Goal: Task Accomplishment & Management: Manage account settings

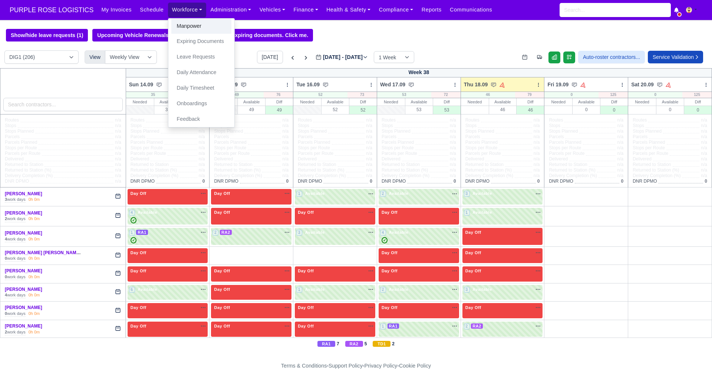
click at [189, 23] on link "Manpower" at bounding box center [201, 27] width 60 height 16
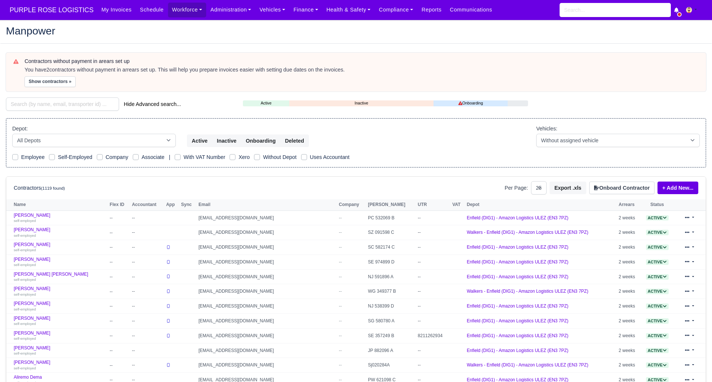
select select "25"
drag, startPoint x: 64, startPoint y: 106, endPoint x: 61, endPoint y: 88, distance: 17.7
click at [64, 105] on input "search" at bounding box center [62, 103] width 113 height 13
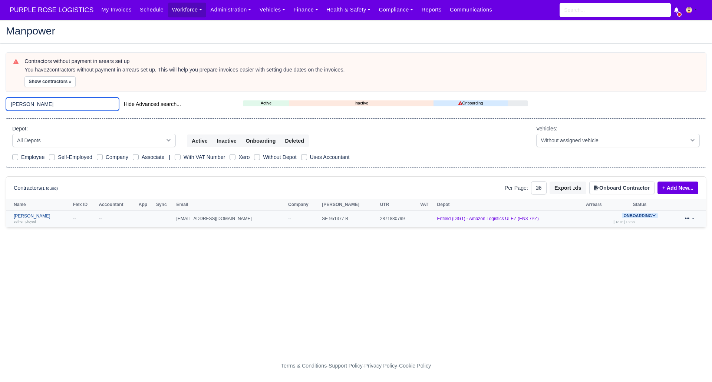
type input "macke"
click at [51, 215] on link "Vytautas Mackevicius self-employed" at bounding box center [42, 218] width 56 height 11
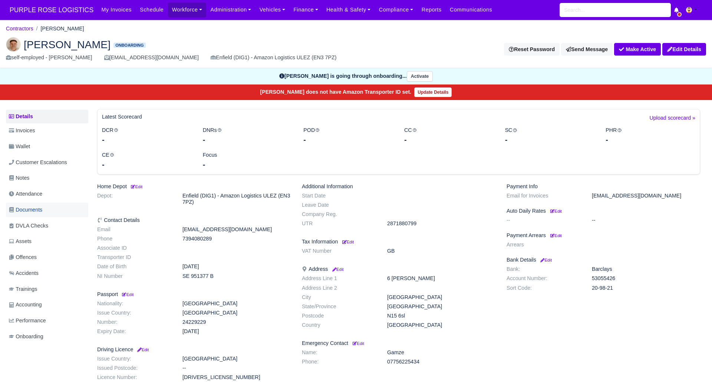
click at [39, 206] on span "Documents" at bounding box center [25, 210] width 33 height 9
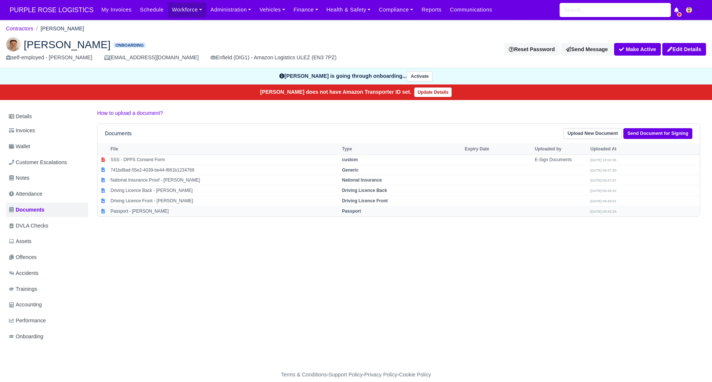
click at [361, 211] on strong "Passport" at bounding box center [351, 211] width 19 height 5
select select "passport"
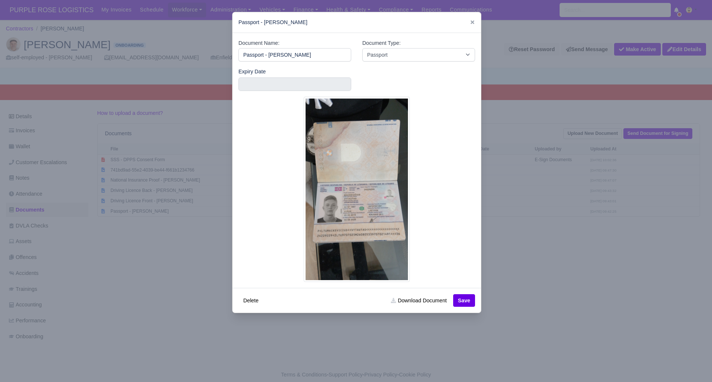
click at [571, 292] on div at bounding box center [356, 191] width 712 height 382
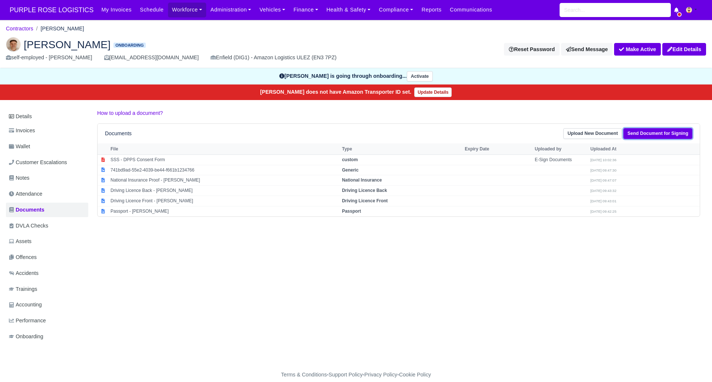
click at [640, 132] on link "Send Document for Signing" at bounding box center [657, 133] width 69 height 11
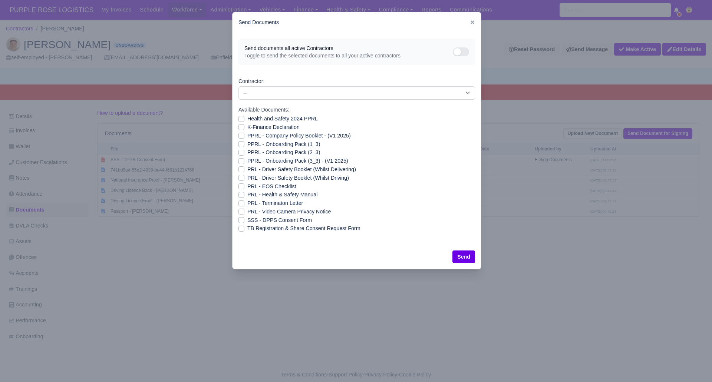
click at [247, 118] on label "Health and Safety 2024 PPRL" at bounding box center [282, 119] width 70 height 9
click at [242, 118] on input "Health and Safety 2024 PPRL" at bounding box center [241, 118] width 6 height 6
checkbox input "true"
click at [247, 127] on label "K-Finance Declaration" at bounding box center [273, 127] width 52 height 9
click at [242, 127] on input "K-Finance Declaration" at bounding box center [241, 126] width 6 height 6
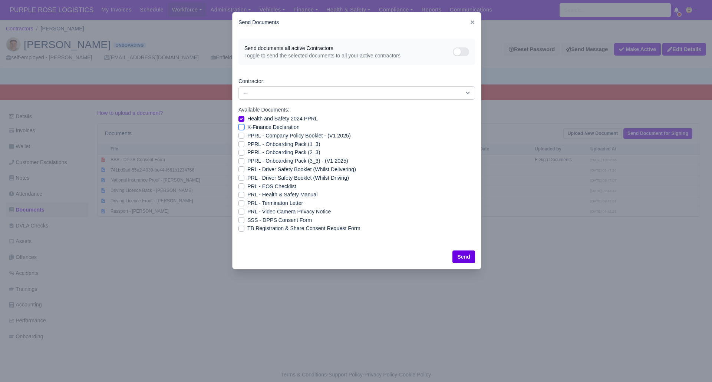
checkbox input "true"
click at [247, 135] on label "PPRL - Company Policy Booklet - (V1 2025)" at bounding box center [298, 136] width 103 height 9
click at [241, 135] on input "PPRL - Company Policy Booklet - (V1 2025)" at bounding box center [241, 135] width 6 height 6
checkbox input "true"
click at [247, 141] on label "PPRL - Onboarding Pack (1_3)" at bounding box center [283, 144] width 73 height 9
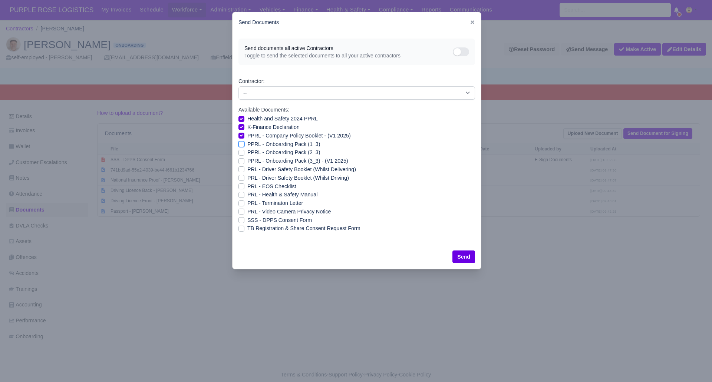
click at [241, 141] on input "PPRL - Onboarding Pack (1_3)" at bounding box center [241, 143] width 6 height 6
checkbox input "true"
click at [247, 152] on label "PPRL - Onboarding Pack (2_3)" at bounding box center [283, 152] width 73 height 9
click at [243, 152] on input "PPRL - Onboarding Pack (2_3)" at bounding box center [241, 151] width 6 height 6
checkbox input "true"
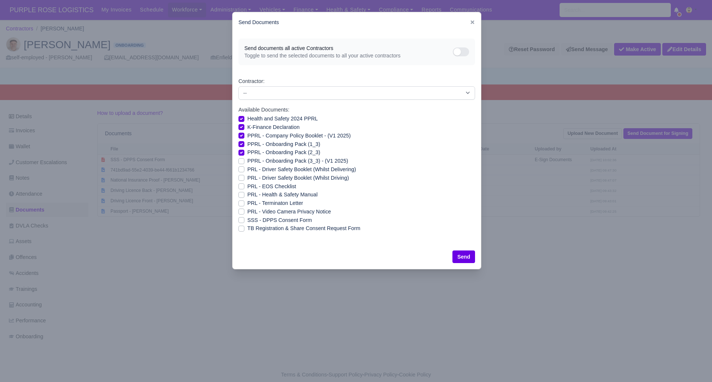
click at [247, 159] on label "PPRL - Onboarding Pack (3_3) - (V1 2025)" at bounding box center [297, 161] width 101 height 9
click at [238, 159] on input "PPRL - Onboarding Pack (3_3) - (V1 2025)" at bounding box center [241, 160] width 6 height 6
checkbox input "true"
click at [247, 168] on label "PRL - Driver Safety Booklet (Whilst Delivering)" at bounding box center [301, 169] width 109 height 9
click at [243, 168] on input "PRL - Driver Safety Booklet (Whilst Delivering)" at bounding box center [241, 168] width 6 height 6
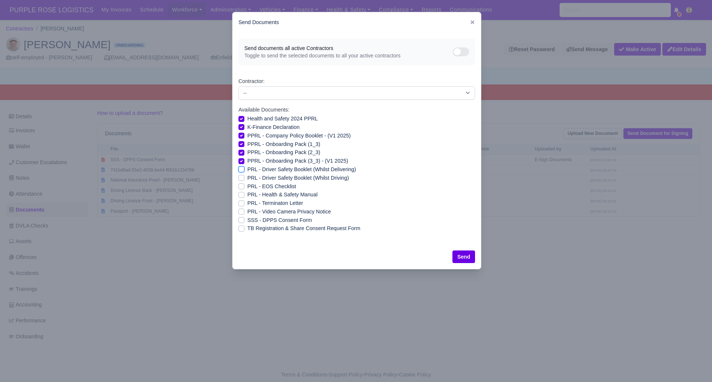
checkbox input "true"
click at [247, 176] on label "PRL - Driver Safety Booklet (Whilst Driving)" at bounding box center [298, 178] width 102 height 9
click at [241, 176] on input "PRL - Driver Safety Booklet (Whilst Driving)" at bounding box center [241, 177] width 6 height 6
checkbox input "true"
click at [247, 193] on label "PRL - Health & Safety Manual" at bounding box center [282, 194] width 70 height 9
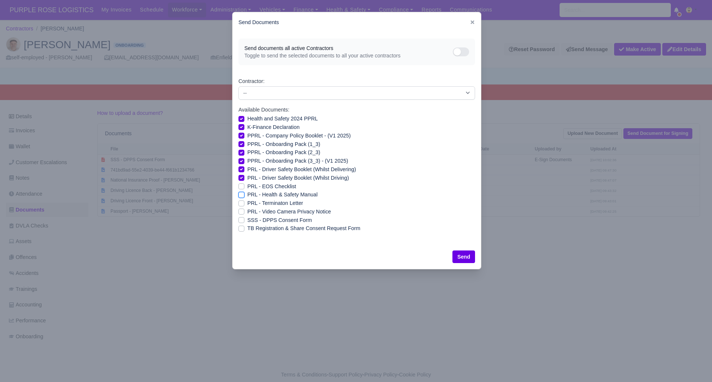
click at [238, 193] on input "PRL - Health & Safety Manual" at bounding box center [241, 193] width 6 height 6
checkbox input "true"
click at [247, 209] on label "PRL - Video Camera Privacy Notice" at bounding box center [288, 212] width 83 height 9
click at [243, 209] on input "PRL - Video Camera Privacy Notice" at bounding box center [241, 211] width 6 height 6
checkbox input "true"
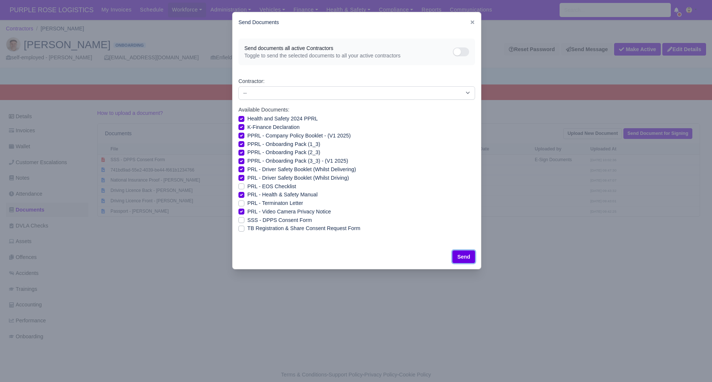
click at [465, 251] on button "Send" at bounding box center [463, 257] width 23 height 13
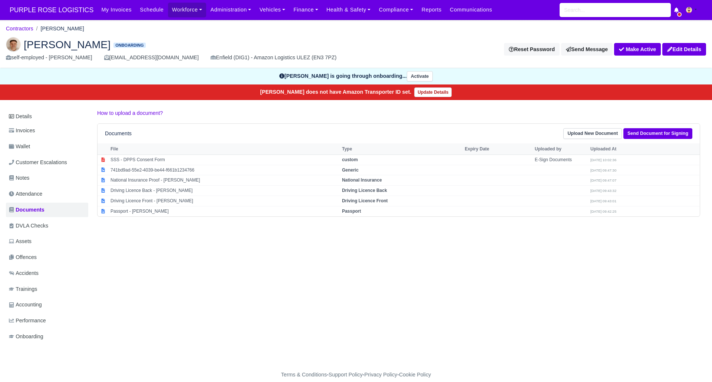
click at [394, 271] on div "Details Invoices Wallet Customer Escalations Notes Attendance Documents DVLA Ch…" at bounding box center [356, 233] width 700 height 249
click at [652, 133] on link "Send Document for Signing" at bounding box center [657, 133] width 69 height 11
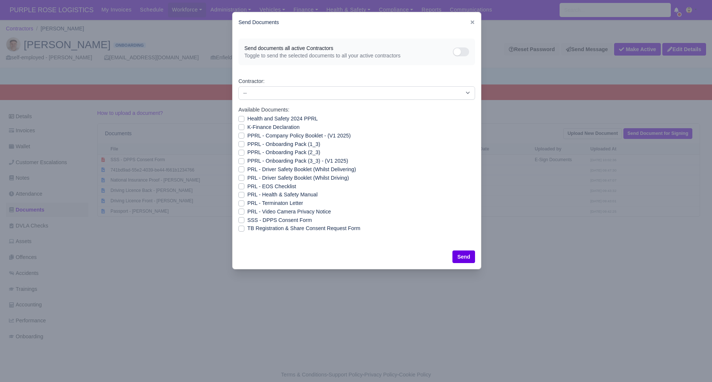
click at [296, 315] on div at bounding box center [356, 191] width 712 height 382
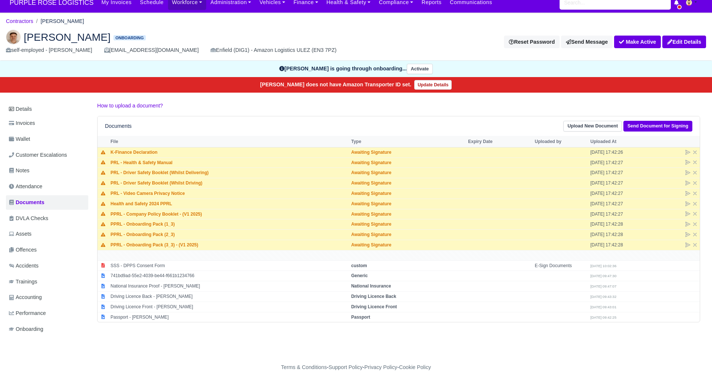
click at [345, 33] on h2 "[PERSON_NAME] Onboarding" at bounding box center [178, 37] width 344 height 15
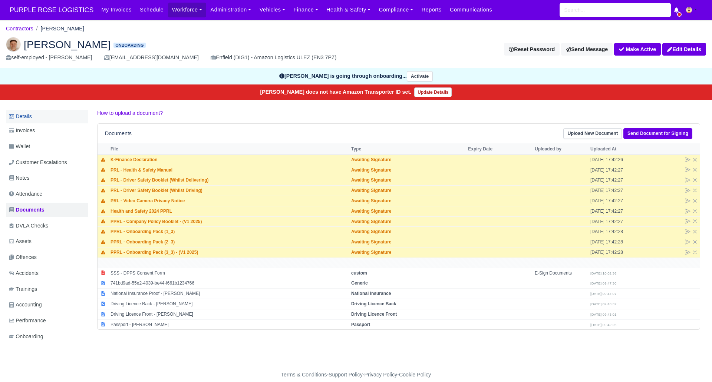
click at [33, 114] on link "Details" at bounding box center [47, 117] width 82 height 14
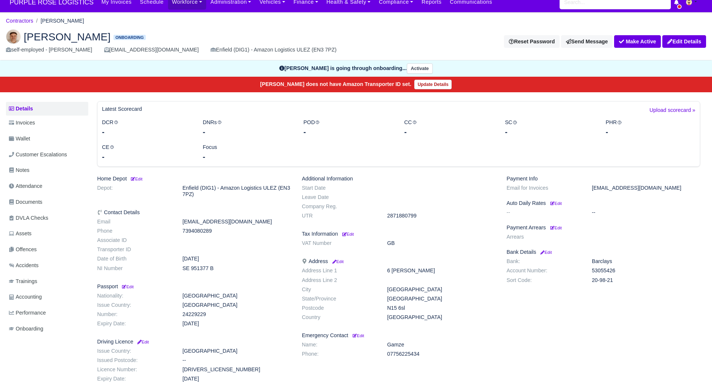
scroll to position [11, 0]
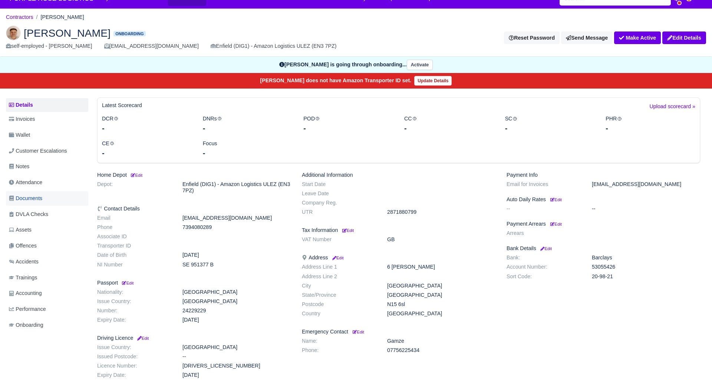
drag, startPoint x: 41, startPoint y: 200, endPoint x: 64, endPoint y: 199, distance: 23.0
click at [42, 200] on span "Documents" at bounding box center [25, 198] width 33 height 9
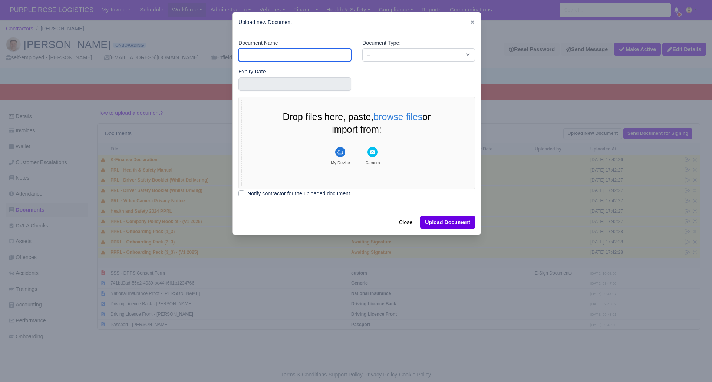
click at [285, 52] on input "Document Name" at bounding box center [294, 54] width 113 height 13
type input "RTW"
drag, startPoint x: 391, startPoint y: 54, endPoint x: 399, endPoint y: 61, distance: 11.6
click at [391, 54] on select "-- Accounting Engagement Letter Age Verification Confirmation Background Check …" at bounding box center [418, 54] width 113 height 13
select select "right-to-work"
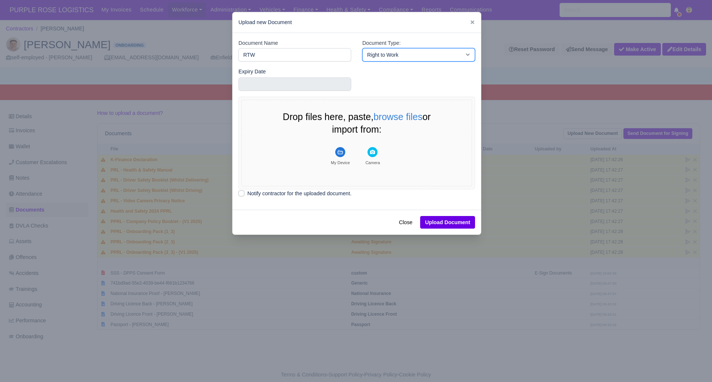
click at [362, 48] on select "-- Accounting Engagement Letter Age Verification Confirmation Background Check …" at bounding box center [418, 54] width 113 height 13
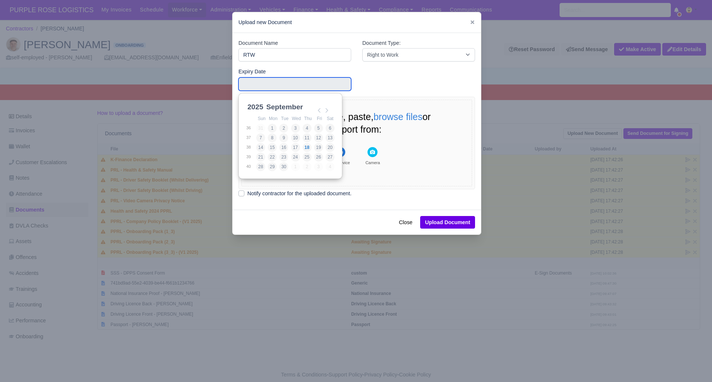
click at [264, 84] on input "Use the arrow keys to pick a date" at bounding box center [294, 83] width 113 height 13
click at [253, 106] on select "2021 2022 2023 2024 2025 2026 2027 2028 2029 2030 2031 2032 2033 2034 2035 2036…" at bounding box center [262, 111] width 33 height 16
drag, startPoint x: 299, startPoint y: 108, endPoint x: 304, endPoint y: 116, distance: 9.5
click at [299, 108] on select "January February March April May June July August September October November De…" at bounding box center [289, 110] width 49 height 16
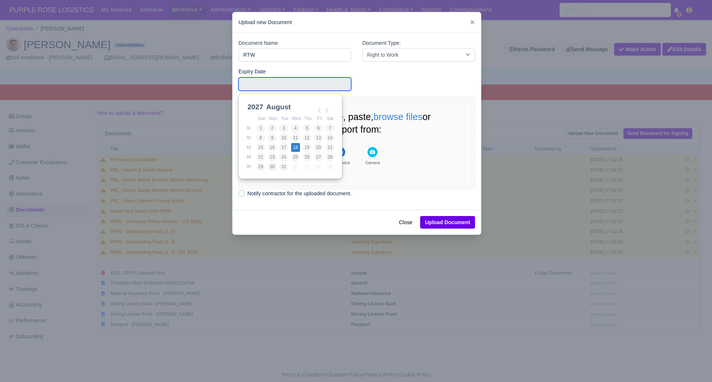
type input "2027-08-18"
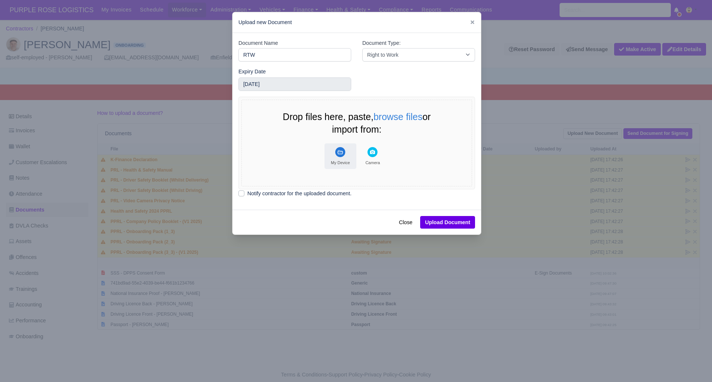
click at [338, 152] on icon "File Uploader" at bounding box center [340, 152] width 6 height 4
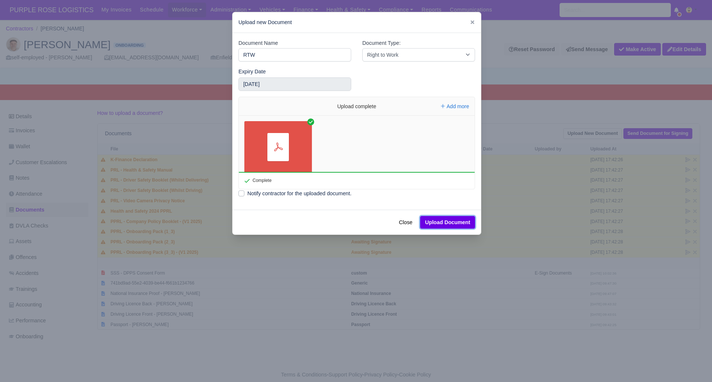
click at [447, 220] on button "Upload Document" at bounding box center [447, 222] width 55 height 13
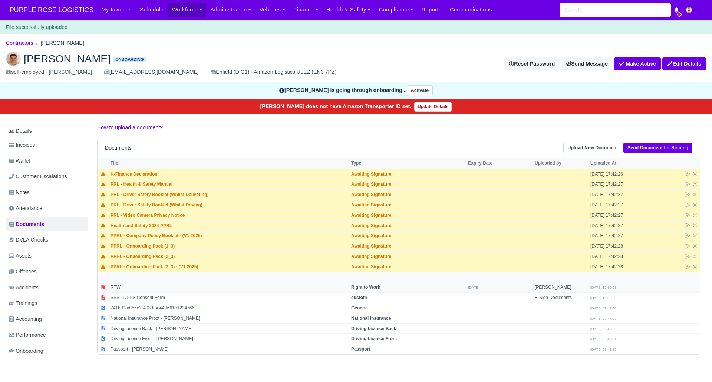
click at [372, 287] on strong "Right to Work" at bounding box center [365, 287] width 29 height 5
select select "right-to-work"
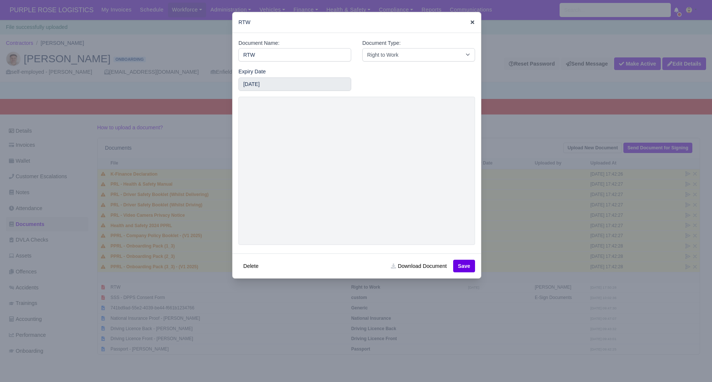
click at [471, 22] on icon at bounding box center [472, 22] width 5 height 5
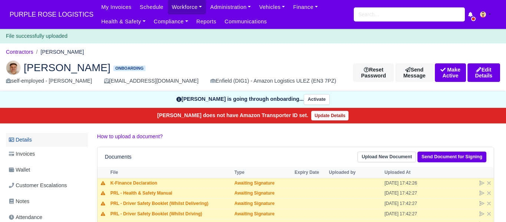
click at [33, 139] on link "Details" at bounding box center [47, 140] width 82 height 14
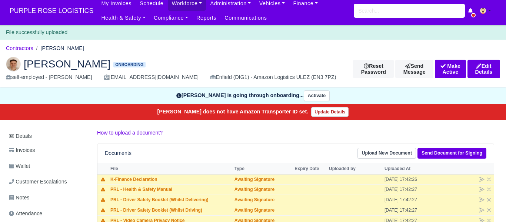
scroll to position [7, 0]
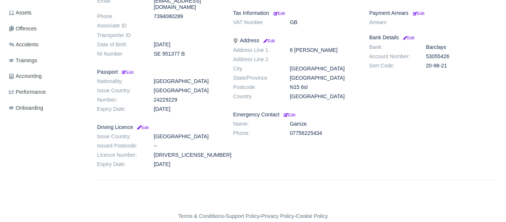
scroll to position [241, 0]
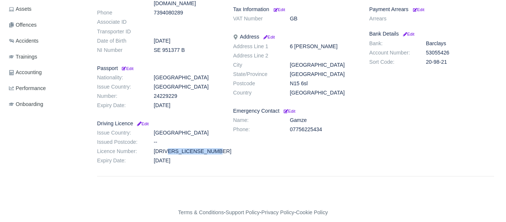
drag, startPoint x: 148, startPoint y: 146, endPoint x: 195, endPoint y: 143, distance: 47.2
click at [209, 148] on dd "[DRIVERS_LICENSE_NUMBER]" at bounding box center [187, 151] width 79 height 6
copy dd "[DRIVERS_LICENSE_NUMBER]"
drag, startPoint x: 152, startPoint y: 46, endPoint x: 166, endPoint y: 40, distance: 15.3
click at [199, 47] on dd "SE 951377 B" at bounding box center [187, 50] width 79 height 6
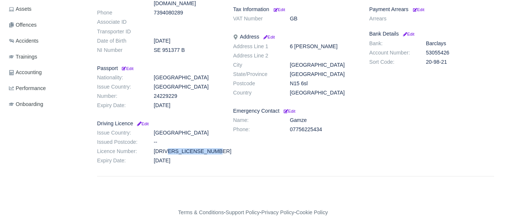
copy dd "SE 951377 B"
drag, startPoint x: 288, startPoint y: 84, endPoint x: 311, endPoint y: 84, distance: 22.2
click at [313, 83] on dd "N15 6sl" at bounding box center [323, 83] width 79 height 6
copy dd "N15 6sl"
drag, startPoint x: 152, startPoint y: 146, endPoint x: 210, endPoint y: 144, distance: 58.6
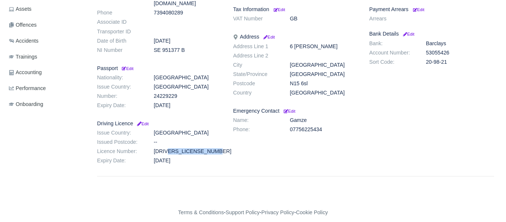
click at [212, 148] on dd "MCKEV907027V99PZ" at bounding box center [187, 151] width 79 height 6
copy dd "MCKEV907027V99PZ"
drag, startPoint x: 210, startPoint y: 46, endPoint x: 174, endPoint y: 44, distance: 36.4
click at [206, 47] on dd "SE 951377 B" at bounding box center [187, 50] width 79 height 6
copy dd "SE 951377 B"
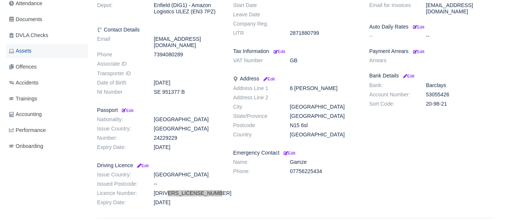
scroll to position [196, 0]
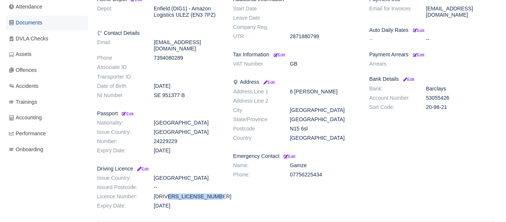
click at [37, 23] on span "Documents" at bounding box center [25, 23] width 33 height 9
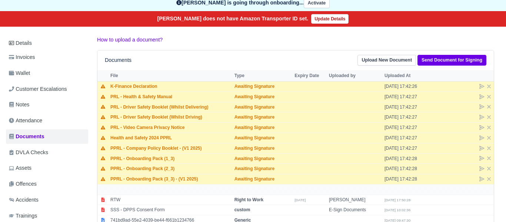
scroll to position [178, 0]
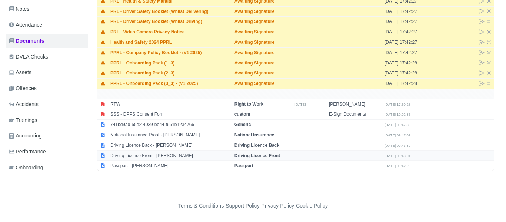
click at [252, 156] on strong "Driving Licence Front" at bounding box center [258, 155] width 46 height 5
select select "driving-licence-front"
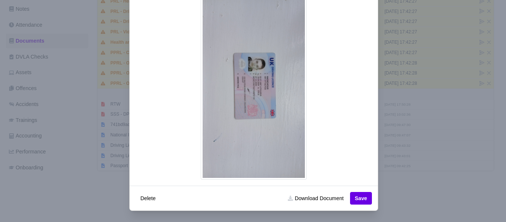
scroll to position [103, 0]
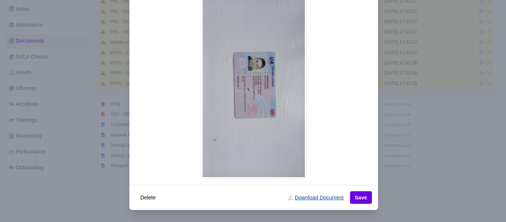
click at [313, 198] on link "Download Document" at bounding box center [315, 197] width 65 height 13
drag, startPoint x: 441, startPoint y: 213, endPoint x: 419, endPoint y: 180, distance: 39.0
click at [441, 212] on div at bounding box center [253, 111] width 506 height 222
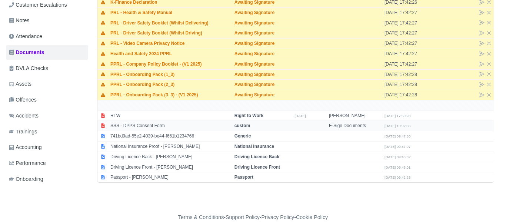
scroll to position [163, 0]
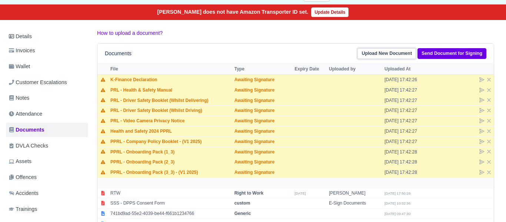
click at [377, 53] on link "Upload New Document" at bounding box center [387, 53] width 59 height 11
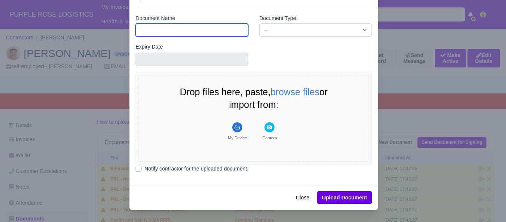
click at [165, 37] on input "Document Name" at bounding box center [192, 29] width 113 height 13
type input "DVLA"
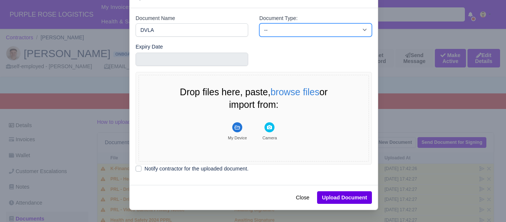
click at [278, 37] on select "-- Accounting Engagement Letter Age Verification Confirmation Background Check …" at bounding box center [315, 29] width 113 height 13
select select "dvla-check"
click at [259, 37] on select "-- Accounting Engagement Letter Age Verification Confirmation Background Check …" at bounding box center [315, 29] width 113 height 13
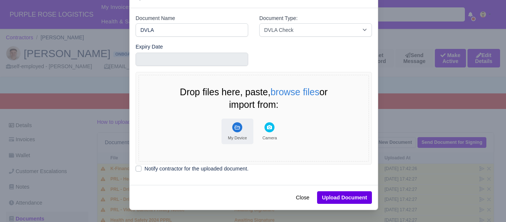
click at [237, 132] on rect "File Uploader" at bounding box center [237, 127] width 10 height 10
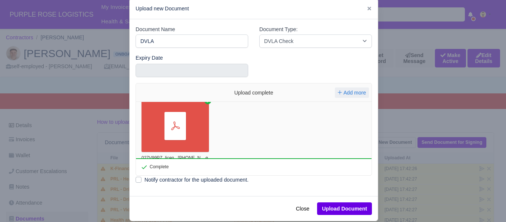
scroll to position [14, 0]
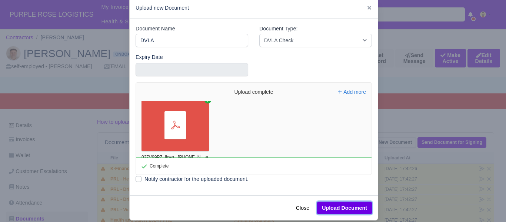
click at [345, 205] on button "Upload Document" at bounding box center [344, 208] width 55 height 13
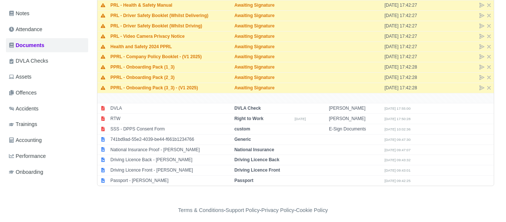
scroll to position [192, 0]
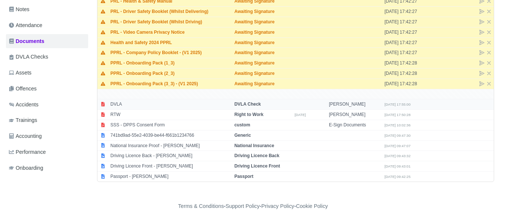
click at [255, 101] on td "DVLA Check" at bounding box center [263, 104] width 60 height 10
select select "dvla-check"
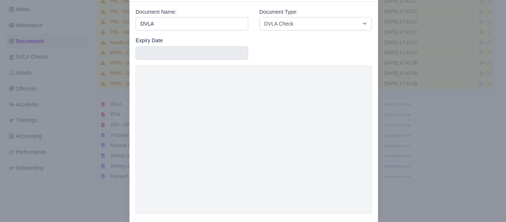
scroll to position [32, 0]
click at [435, 186] on div at bounding box center [253, 111] width 506 height 222
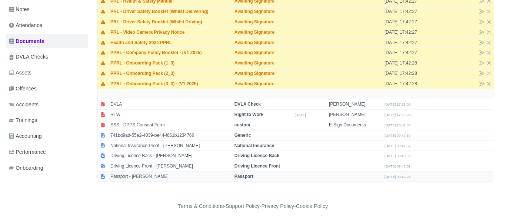
click at [226, 182] on div "Documents Upload New Document Send Document for Signing File Type Expiry Date U…" at bounding box center [295, 68] width 397 height 227
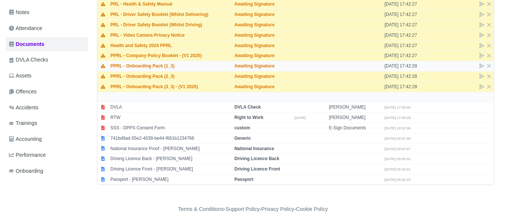
scroll to position [188, 0]
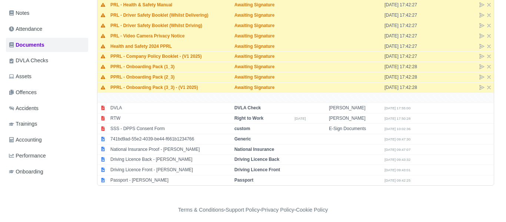
click at [173, 193] on div "Details Invoices Wallet Customer Escalations Notes Attendance Documents DVLA Ch…" at bounding box center [253, 68] width 494 height 249
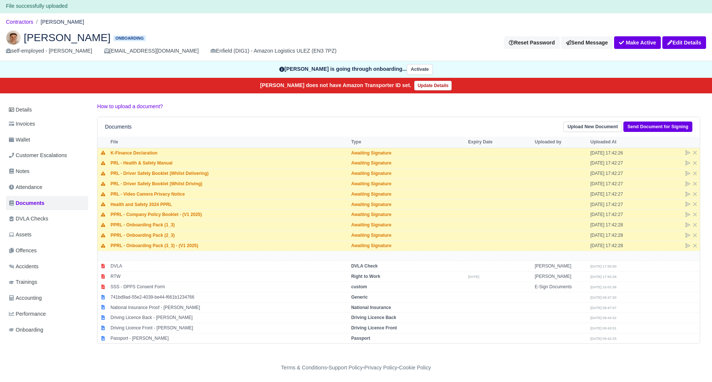
scroll to position [19, 0]
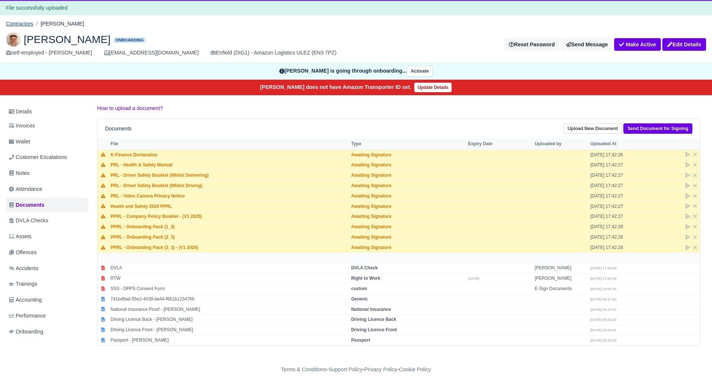
click at [20, 23] on link "Contractors" at bounding box center [19, 24] width 27 height 6
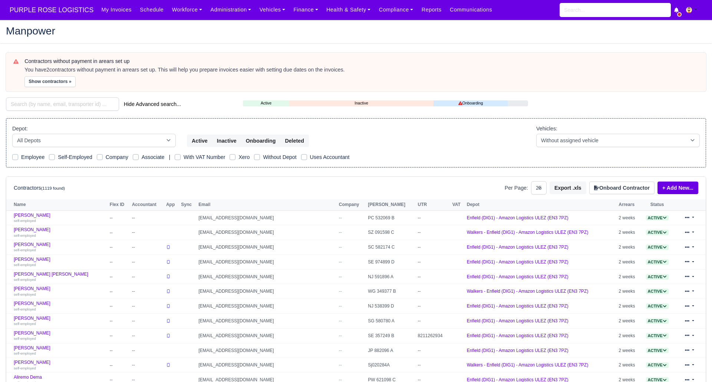
select select "25"
click at [67, 104] on input "search" at bounding box center [62, 103] width 113 height 13
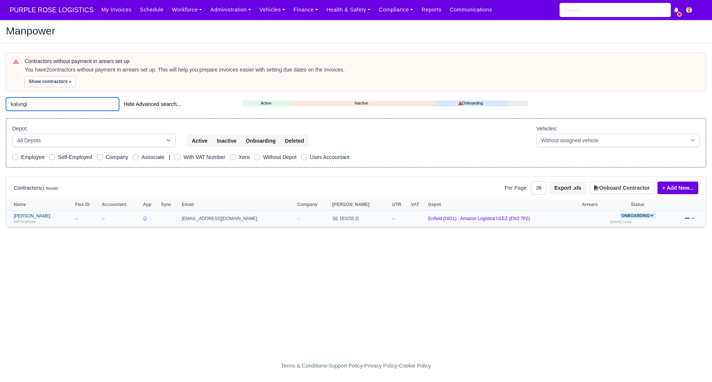
type input "kalungi"
click at [40, 216] on link "Ibrahim Kalungi self-employed" at bounding box center [42, 218] width 57 height 11
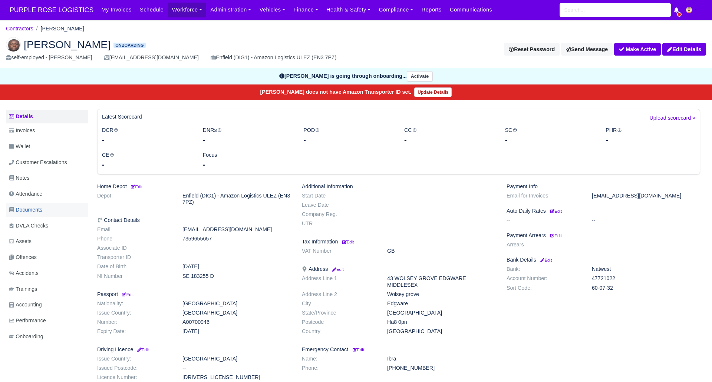
click at [29, 210] on span "Documents" at bounding box center [25, 210] width 33 height 9
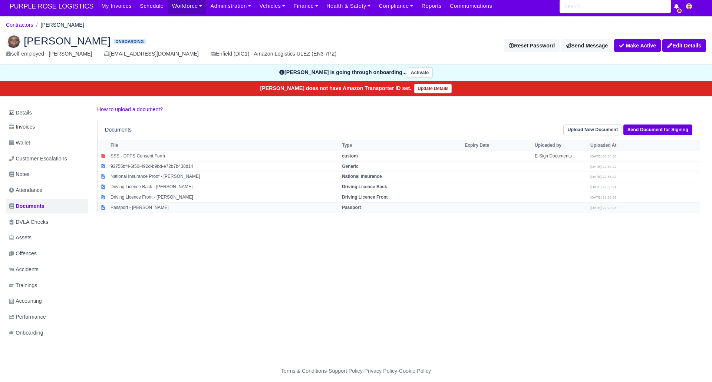
scroll to position [4, 0]
click at [358, 207] on strong "Passport" at bounding box center [351, 207] width 19 height 5
select select "passport"
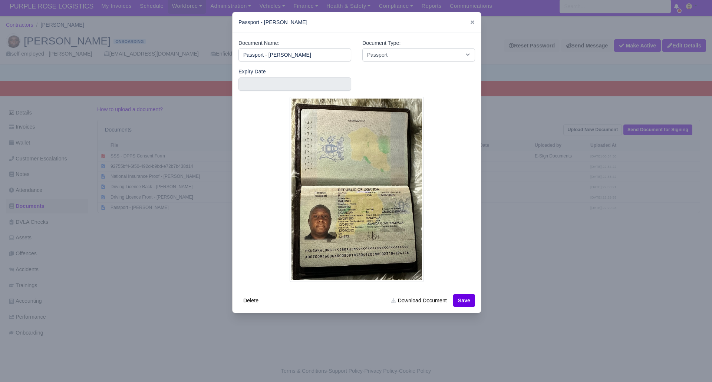
click at [577, 304] on div at bounding box center [356, 191] width 712 height 382
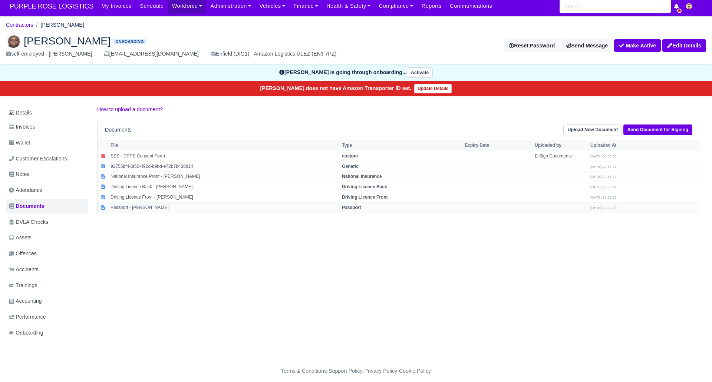
click at [357, 206] on strong "Passport" at bounding box center [351, 207] width 19 height 5
select select "passport"
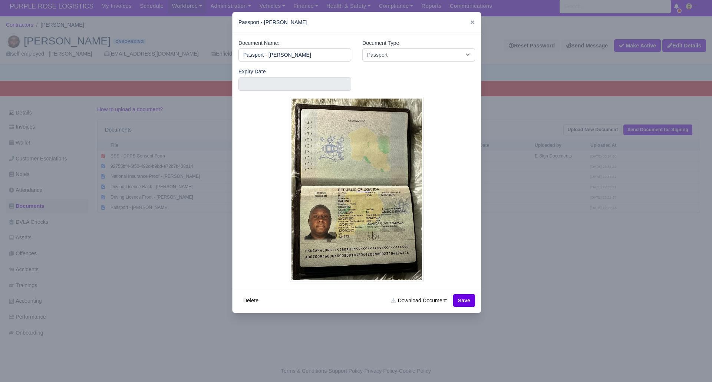
click at [470, 18] on div at bounding box center [472, 22] width 5 height 9
click at [470, 21] on icon at bounding box center [472, 22] width 5 height 5
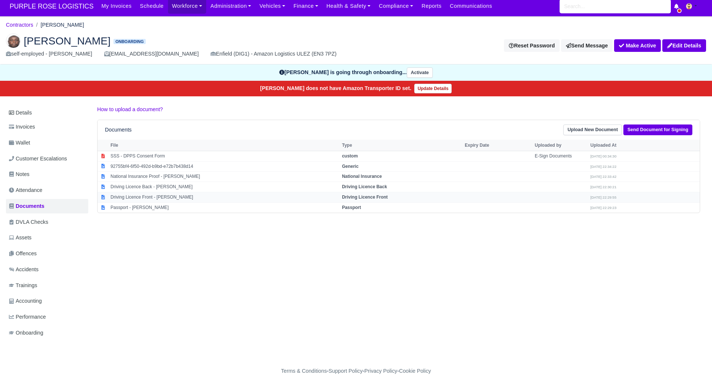
click at [374, 195] on strong "Driving Licence Front" at bounding box center [365, 197] width 46 height 5
select select "driving-licence-front"
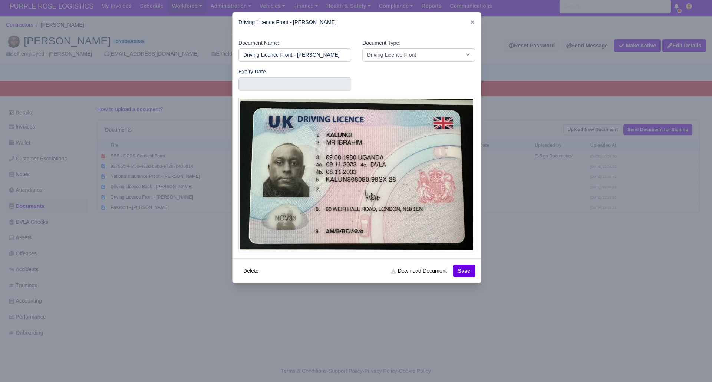
click at [448, 334] on div at bounding box center [356, 191] width 712 height 382
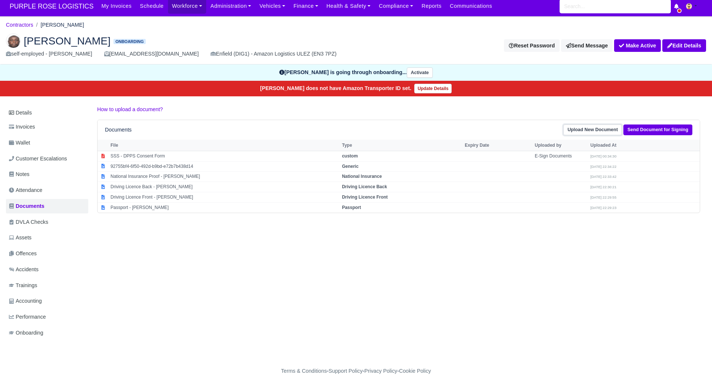
click at [589, 129] on link "Upload New Document" at bounding box center [592, 130] width 59 height 11
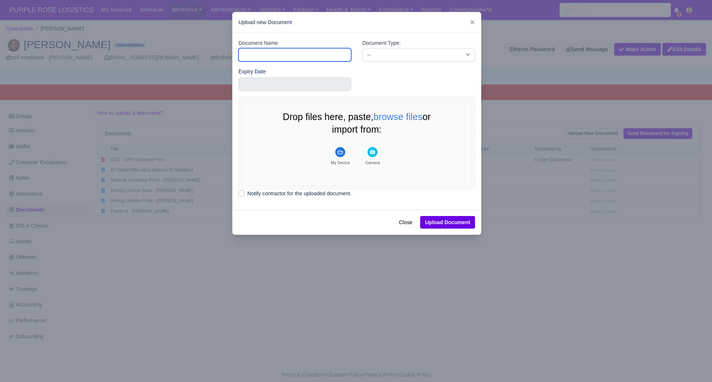
click at [273, 55] on input "Document Name" at bounding box center [294, 54] width 113 height 13
type input "DVLA"
drag, startPoint x: 366, startPoint y: 54, endPoint x: 372, endPoint y: 61, distance: 8.7
click at [366, 54] on select "-- Accounting Engagement Letter Age Verification Confirmation Background Check …" at bounding box center [418, 54] width 113 height 13
select select "dvla-check"
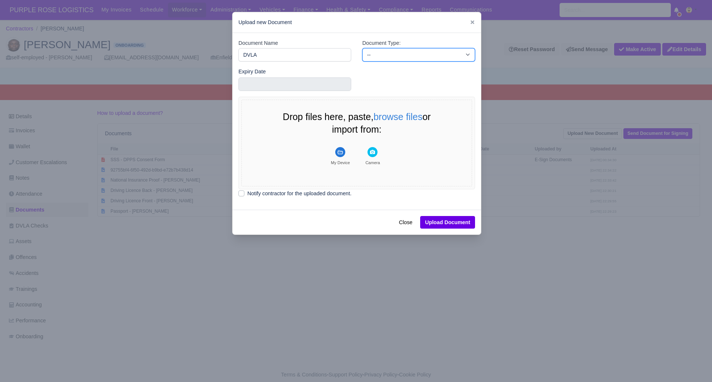
click at [362, 48] on select "-- Accounting Engagement Letter Age Verification Confirmation Background Check …" at bounding box center [418, 54] width 113 height 13
click at [338, 153] on rect "File Uploader" at bounding box center [340, 152] width 10 height 10
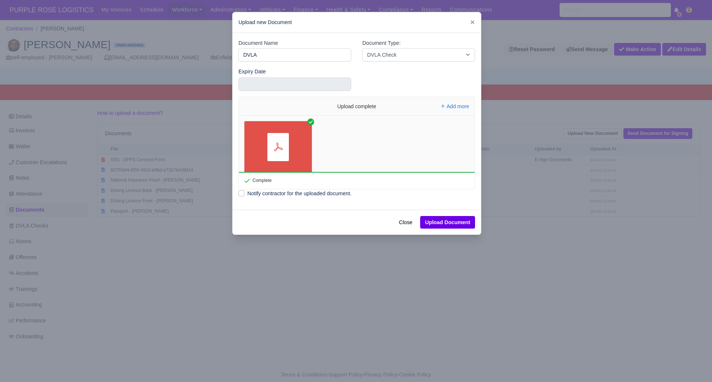
click at [440, 212] on div "Uploading document... Close Upload Document" at bounding box center [356, 222] width 248 height 25
click at [434, 221] on button "Upload Document" at bounding box center [447, 222] width 55 height 13
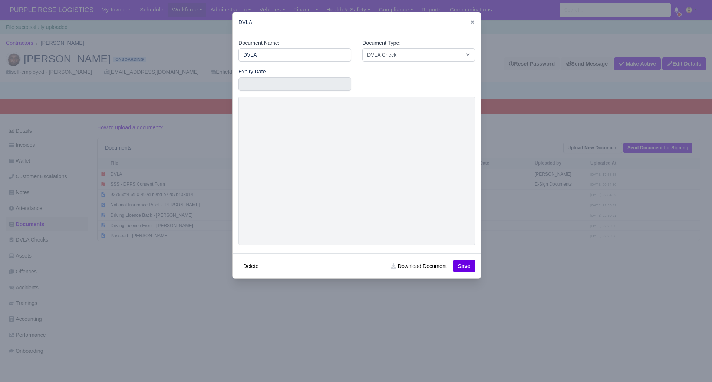
select select "dvla-check"
click at [331, 333] on div at bounding box center [356, 191] width 712 height 382
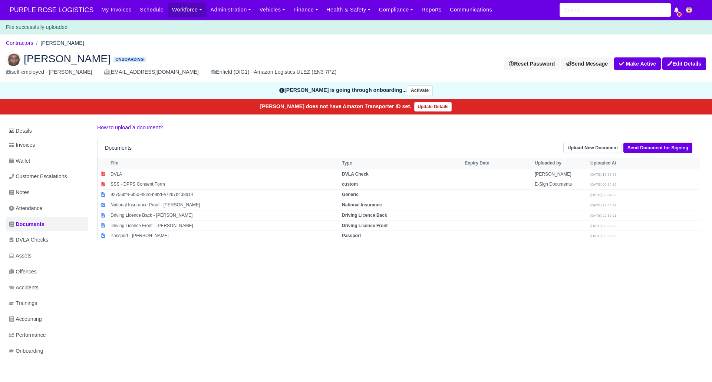
click at [408, 292] on div "Details Invoices Wallet Customer Escalations Notes Attendance Documents DVLA Ch…" at bounding box center [356, 247] width 700 height 249
click at [356, 236] on strong "Passport" at bounding box center [351, 235] width 19 height 5
select select "passport"
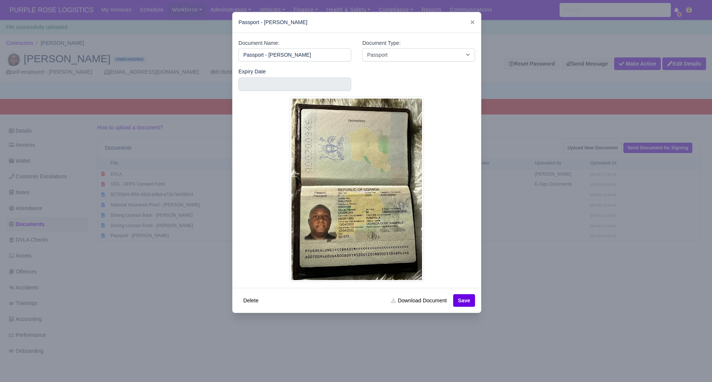
drag, startPoint x: 558, startPoint y: 322, endPoint x: 553, endPoint y: 318, distance: 6.6
click at [556, 321] on div at bounding box center [356, 191] width 712 height 382
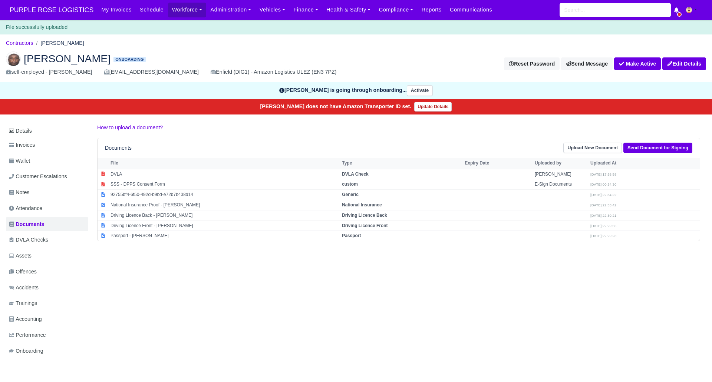
click at [368, 311] on div "Details Invoices Wallet Customer Escalations Notes Attendance Documents DVLA Ch…" at bounding box center [356, 247] width 700 height 249
click at [361, 233] on strong "Passport" at bounding box center [351, 235] width 19 height 5
select select "passport"
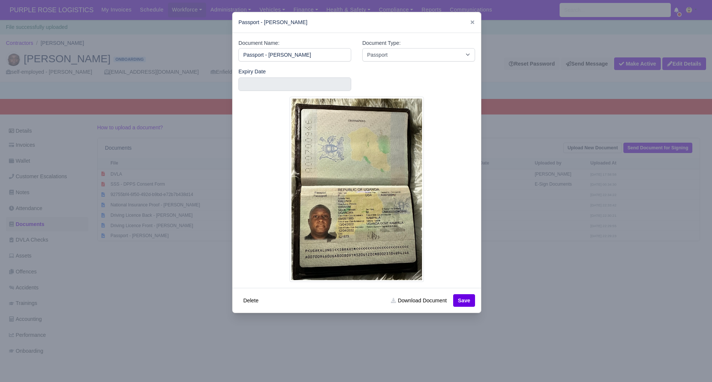
click at [598, 321] on div at bounding box center [356, 191] width 712 height 382
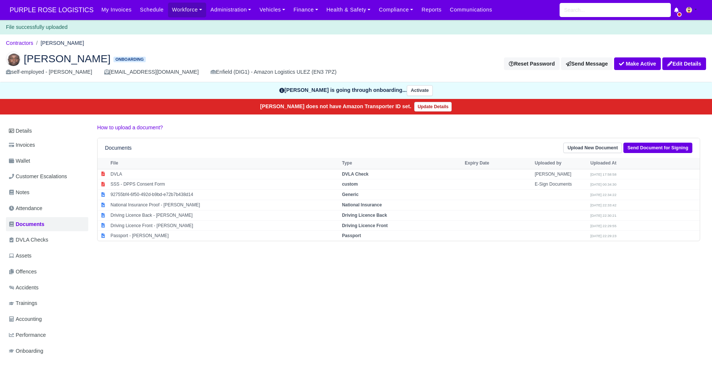
click at [186, 276] on div "Details Invoices Wallet Customer Escalations Notes Attendance Documents DVLA Ch…" at bounding box center [356, 247] width 700 height 249
click at [493, 292] on div "Details Invoices Wallet Customer Escalations Notes Attendance Documents DVLA Ch…" at bounding box center [356, 247] width 700 height 249
click at [654, 150] on link "Send Document for Signing" at bounding box center [657, 148] width 69 height 11
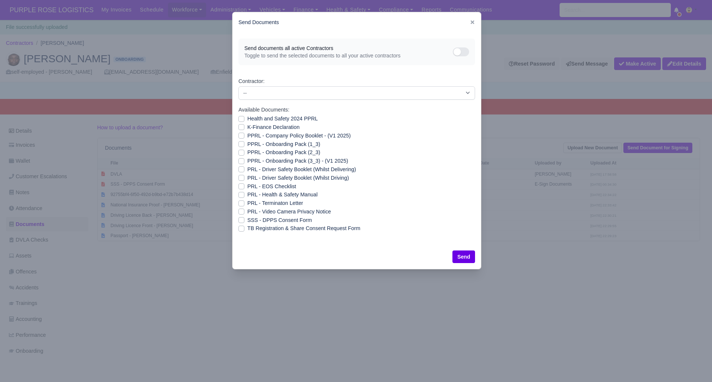
click at [247, 118] on label "Health and Safety 2024 PPRL" at bounding box center [282, 119] width 70 height 9
click at [242, 118] on input "Health and Safety 2024 PPRL" at bounding box center [241, 118] width 6 height 6
checkbox input "true"
drag, startPoint x: 239, startPoint y: 126, endPoint x: 241, endPoint y: 130, distance: 4.1
click at [247, 127] on label "K-Finance Declaration" at bounding box center [273, 127] width 52 height 9
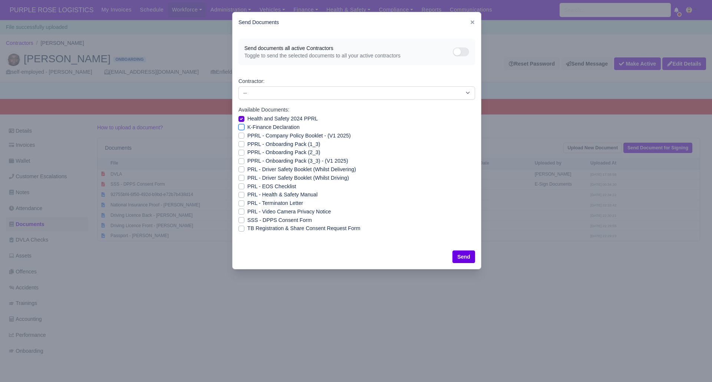
click at [239, 127] on input "K-Finance Declaration" at bounding box center [241, 126] width 6 height 6
checkbox input "true"
click at [247, 135] on label "PPRL - Company Policy Booklet - (V1 2025)" at bounding box center [298, 136] width 103 height 9
click at [242, 135] on input "PPRL - Company Policy Booklet - (V1 2025)" at bounding box center [241, 135] width 6 height 6
checkbox input "true"
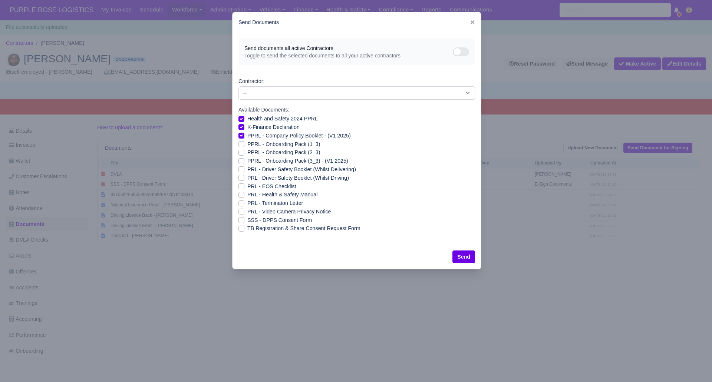
click at [247, 144] on label "PPRL - Onboarding Pack (1_3)" at bounding box center [283, 144] width 73 height 9
click at [241, 144] on input "PPRL - Onboarding Pack (1_3)" at bounding box center [241, 143] width 6 height 6
checkbox input "true"
drag, startPoint x: 239, startPoint y: 153, endPoint x: 239, endPoint y: 158, distance: 4.4
click at [247, 154] on label "PPRL - Onboarding Pack (2_3)" at bounding box center [283, 152] width 73 height 9
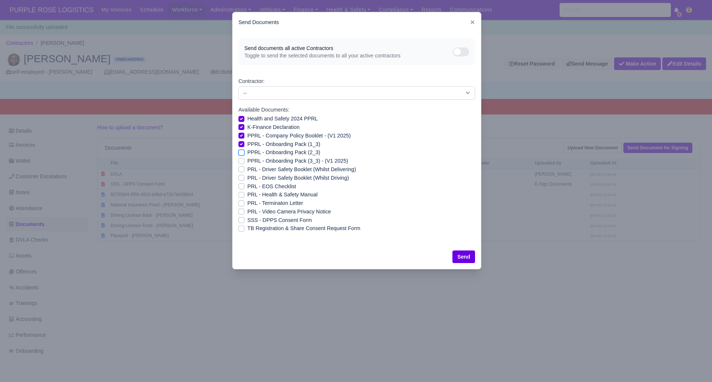
click at [239, 154] on input "PPRL - Onboarding Pack (2_3)" at bounding box center [241, 151] width 6 height 6
checkbox input "true"
click at [247, 162] on label "PPRL - Onboarding Pack (3_3) - (V1 2025)" at bounding box center [297, 161] width 101 height 9
click at [238, 162] on input "PPRL - Onboarding Pack (3_3) - (V1 2025)" at bounding box center [241, 160] width 6 height 6
checkbox input "true"
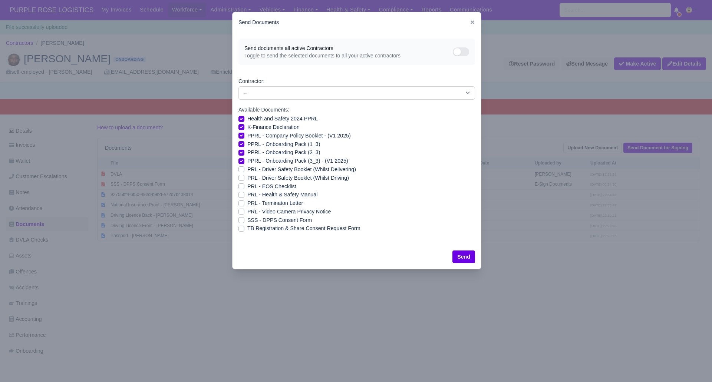
click at [247, 169] on label "PRL - Driver Safety Booklet (Whilst Delivering)" at bounding box center [301, 169] width 109 height 9
click at [241, 169] on input "PRL - Driver Safety Booklet (Whilst Delivering)" at bounding box center [241, 168] width 6 height 6
checkbox input "true"
click at [247, 176] on label "PRL - Driver Safety Booklet (Whilst Driving)" at bounding box center [298, 178] width 102 height 9
click at [241, 176] on input "PRL - Driver Safety Booklet (Whilst Driving)" at bounding box center [241, 177] width 6 height 6
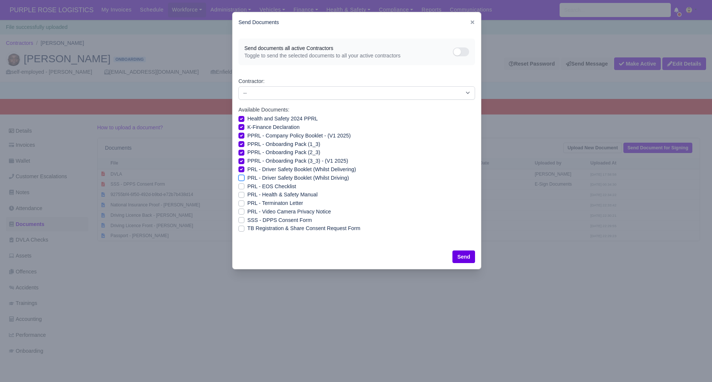
checkbox input "true"
click at [247, 194] on label "PRL - Health & Safety Manual" at bounding box center [282, 194] width 70 height 9
click at [239, 194] on input "PRL - Health & Safety Manual" at bounding box center [241, 193] width 6 height 6
checkbox input "true"
drag, startPoint x: 238, startPoint y: 208, endPoint x: 214, endPoint y: 233, distance: 34.6
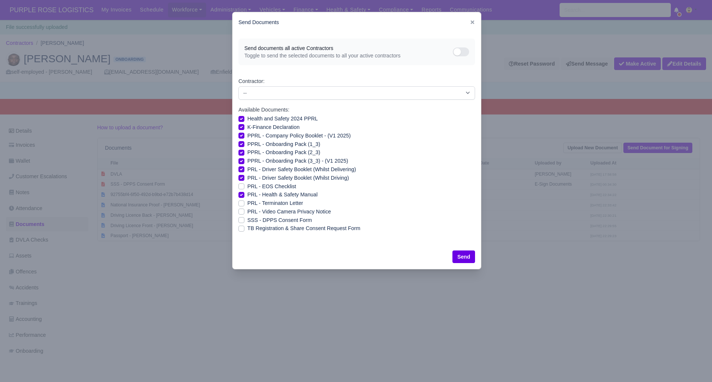
click at [247, 208] on label "PRL - Video Camera Privacy Notice" at bounding box center [288, 212] width 83 height 9
click at [238, 208] on input "PRL - Video Camera Privacy Notice" at bounding box center [241, 211] width 6 height 6
checkbox input "true"
click at [468, 259] on button "Send" at bounding box center [463, 257] width 23 height 13
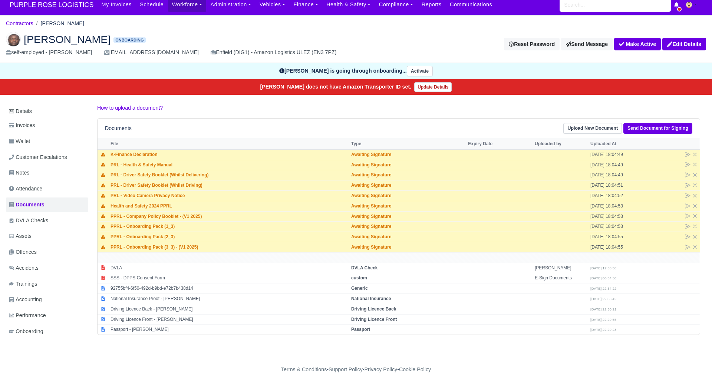
scroll to position [5, 0]
click at [376, 319] on strong "Driving Licence Front" at bounding box center [374, 319] width 46 height 5
select select "driving-licence-front"
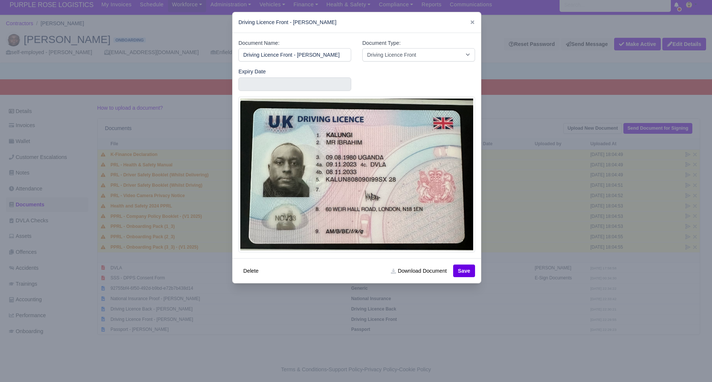
click at [445, 372] on div at bounding box center [356, 191] width 712 height 382
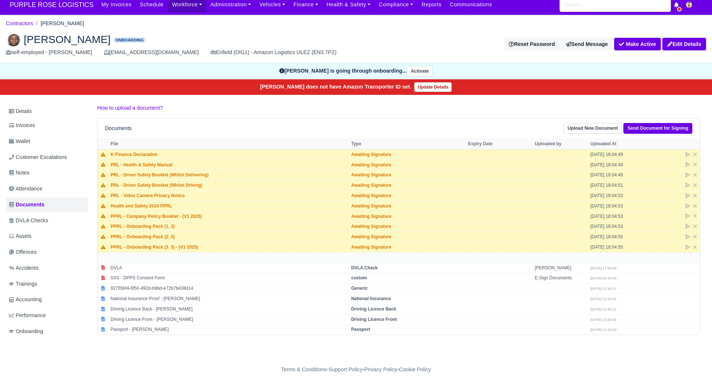
drag, startPoint x: 359, startPoint y: 329, endPoint x: 379, endPoint y: 344, distance: 24.7
click at [359, 329] on strong "Passport" at bounding box center [360, 329] width 19 height 5
select select "passport"
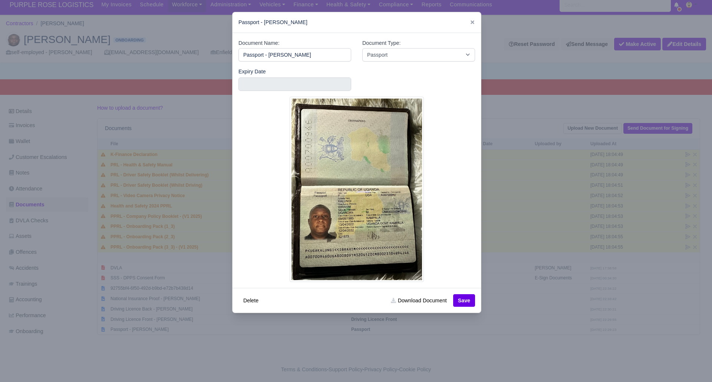
click at [423, 364] on div at bounding box center [356, 191] width 712 height 382
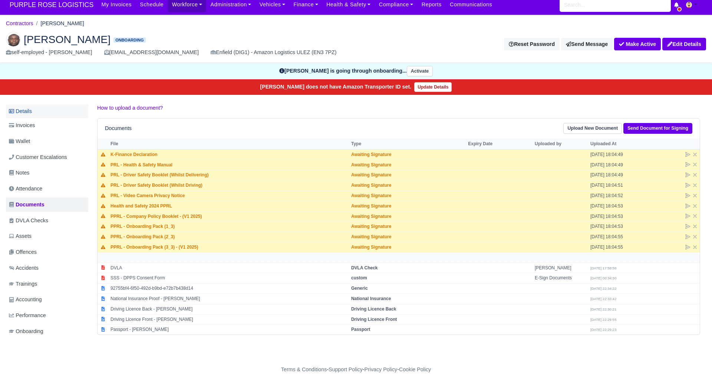
click at [29, 107] on link "Details" at bounding box center [47, 112] width 82 height 14
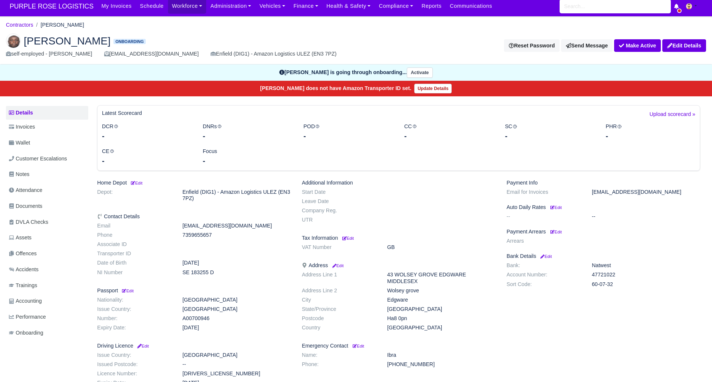
scroll to position [4, 0]
drag, startPoint x: 34, startPoint y: 204, endPoint x: 194, endPoint y: 235, distance: 162.7
click at [34, 205] on span "Documents" at bounding box center [25, 206] width 33 height 9
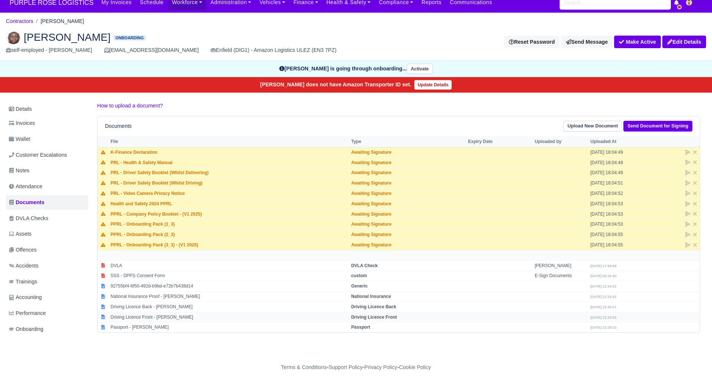
click at [359, 315] on strong "Driving Licence Front" at bounding box center [374, 317] width 46 height 5
select select "driving-licence-front"
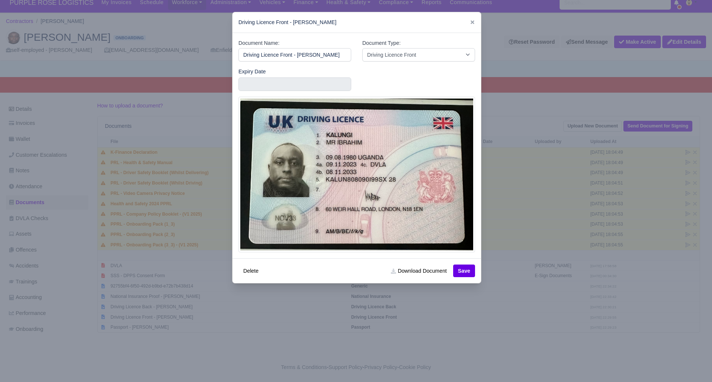
click at [567, 110] on div at bounding box center [356, 191] width 712 height 382
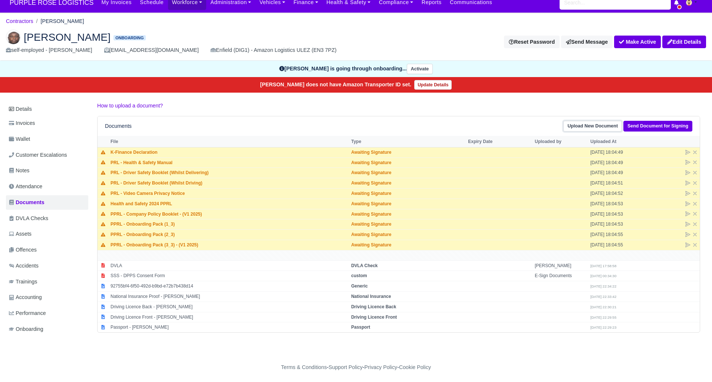
click at [590, 125] on link "Upload New Document" at bounding box center [592, 126] width 59 height 11
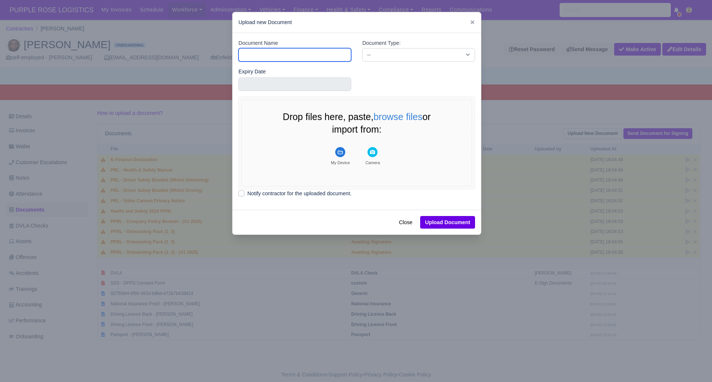
click at [272, 53] on input "Document Name" at bounding box center [294, 54] width 113 height 13
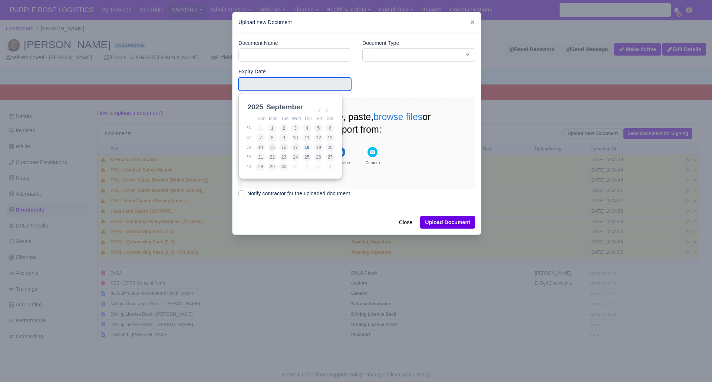
click at [249, 85] on input "Use the arrow keys to pick a date" at bounding box center [294, 83] width 113 height 13
click at [251, 107] on select "2021 2022 2023 2024 2025 2026 2027 2028 2029 2030 2031 2032 2033 2034 2035 2036…" at bounding box center [262, 111] width 33 height 16
click at [287, 105] on select "January February March April May June July August September October November De…" at bounding box center [289, 111] width 49 height 16
type input "2026-01-18"
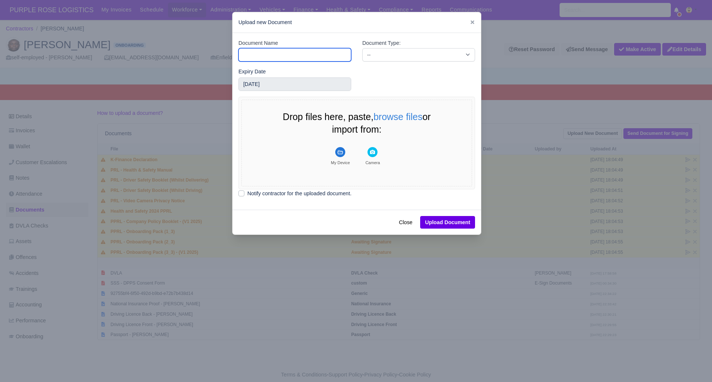
click at [294, 58] on input "Document Name" at bounding box center [294, 54] width 113 height 13
type input "RTW"
drag, startPoint x: 387, startPoint y: 53, endPoint x: 388, endPoint y: 61, distance: 7.5
click at [387, 54] on select "-- Accounting Engagement Letter Age Verification Confirmation Background Check …" at bounding box center [418, 54] width 113 height 13
select select "right-to-work"
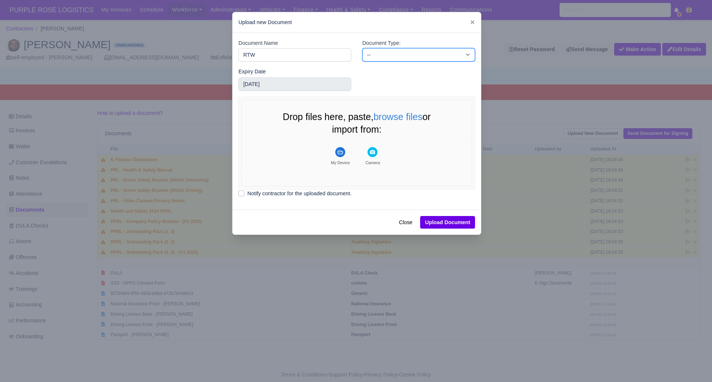
click at [362, 48] on select "-- Accounting Engagement Letter Age Verification Confirmation Background Check …" at bounding box center [418, 54] width 113 height 13
click at [339, 148] on rect "File Uploader" at bounding box center [340, 152] width 10 height 10
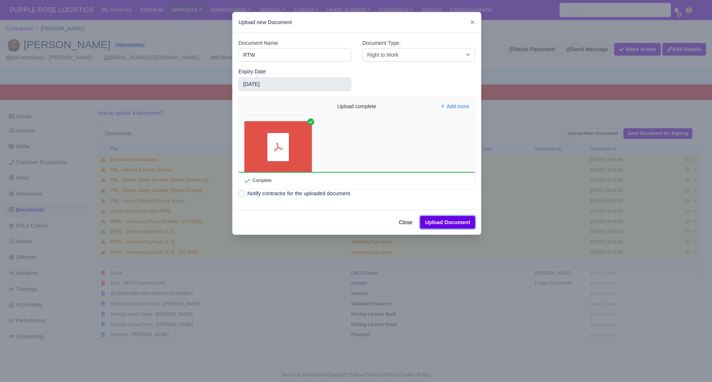
click at [445, 222] on button "Upload Document" at bounding box center [447, 222] width 55 height 13
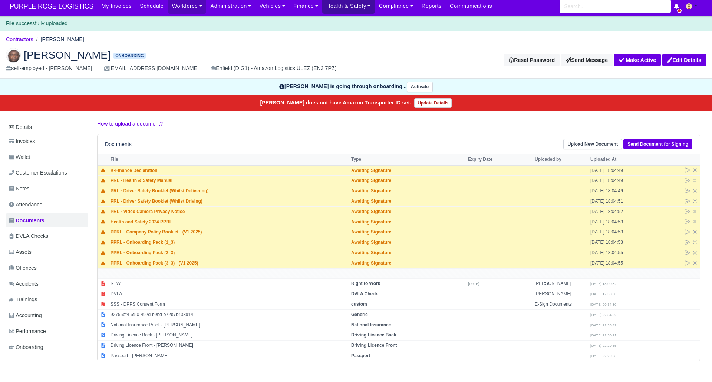
scroll to position [4, 0]
click at [26, 40] on link "Contractors" at bounding box center [19, 39] width 27 height 6
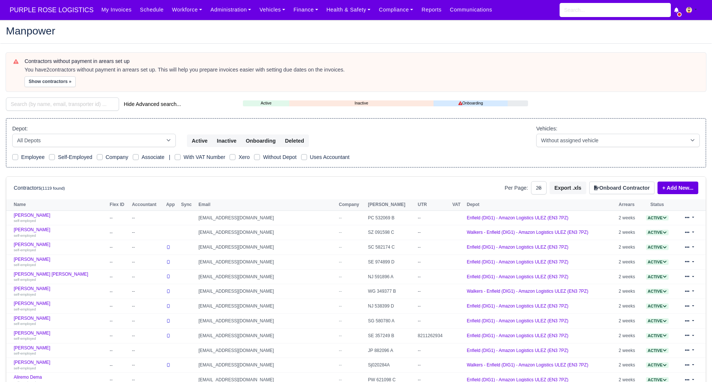
select select "25"
click at [85, 103] on input "search" at bounding box center [62, 103] width 113 height 13
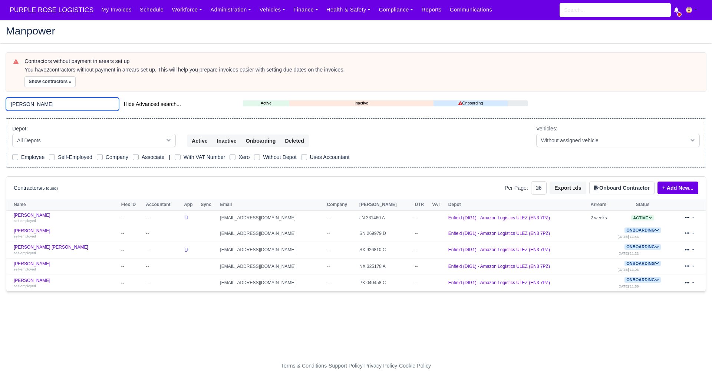
click at [43, 104] on input "nicholas" at bounding box center [62, 103] width 113 height 13
type input "n"
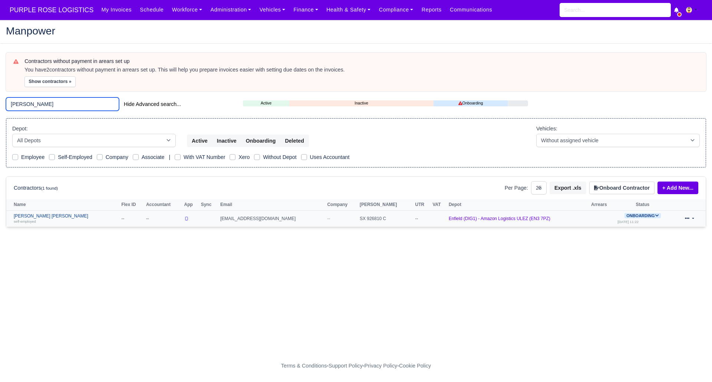
type input "bonsu"
click at [42, 220] on div "self-employed" at bounding box center [66, 221] width 104 height 5
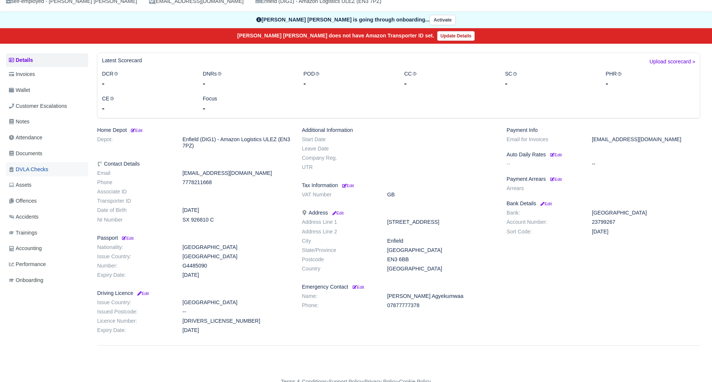
scroll to position [56, 0]
click at [29, 146] on link "Documents" at bounding box center [47, 153] width 82 height 14
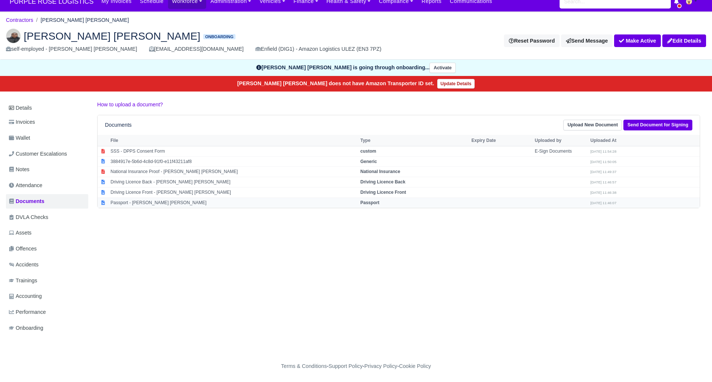
scroll to position [9, 0]
click at [378, 205] on td "Passport" at bounding box center [413, 203] width 111 height 10
select select "passport"
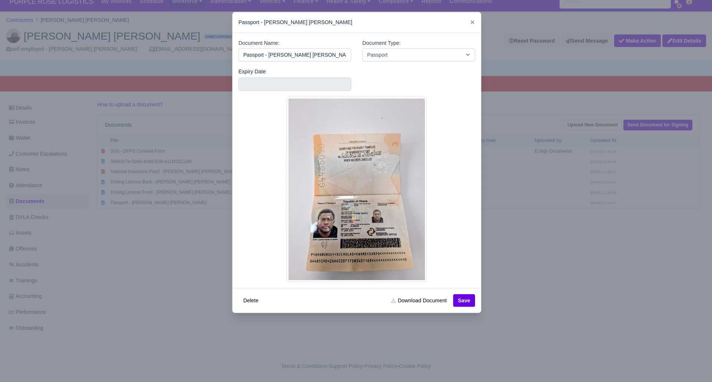
click at [538, 263] on div at bounding box center [356, 191] width 712 height 382
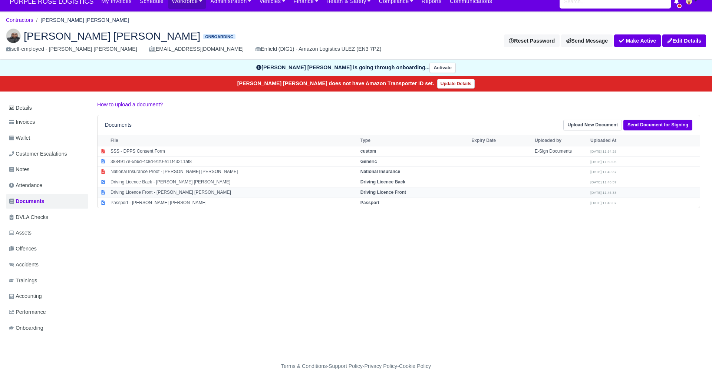
click at [399, 191] on strong "Driving Licence Front" at bounding box center [383, 192] width 46 height 5
select select "driving-licence-front"
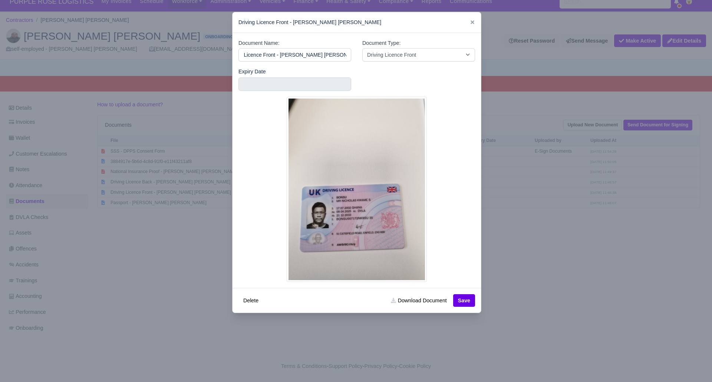
scroll to position [0, 0]
click at [593, 256] on div at bounding box center [356, 191] width 712 height 382
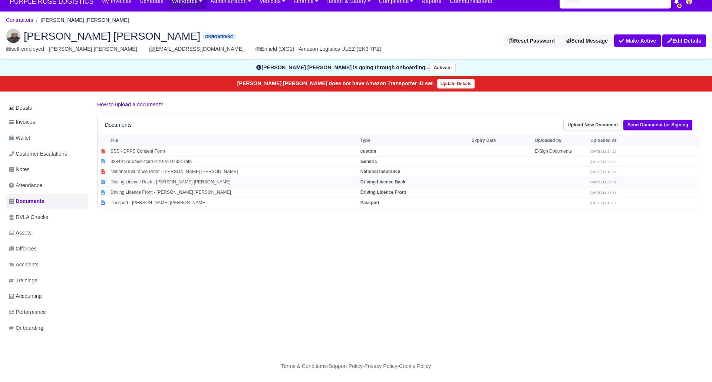
click at [405, 183] on strong "Driving Licence Back" at bounding box center [382, 181] width 45 height 5
select select "driving-licence-back"
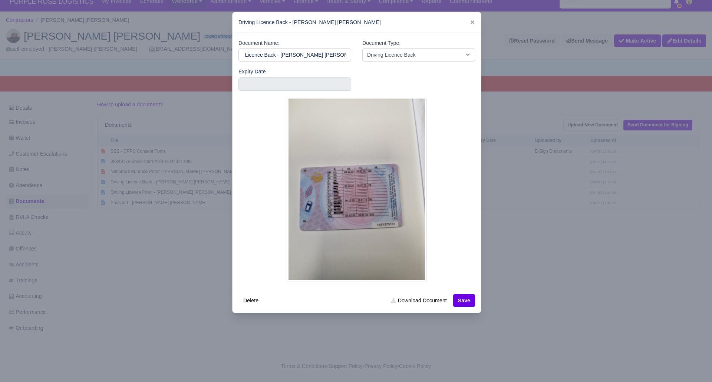
click at [530, 258] on div at bounding box center [356, 191] width 712 height 382
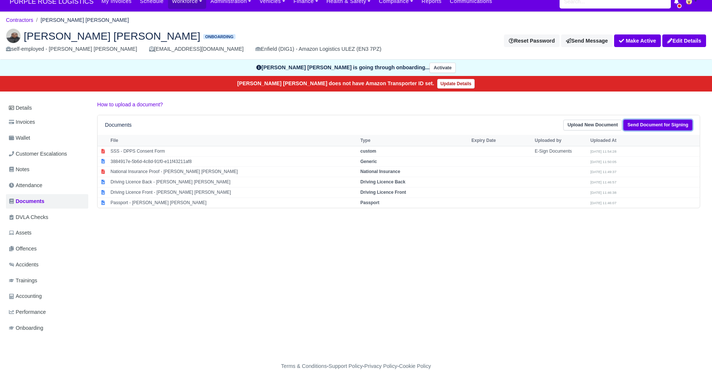
click at [647, 126] on link "Send Document for Signing" at bounding box center [657, 125] width 69 height 11
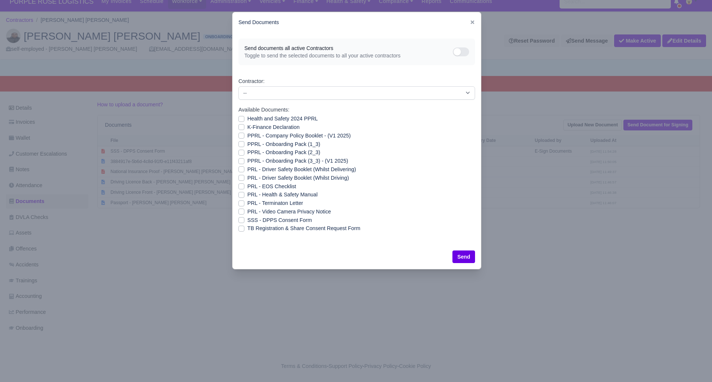
drag, startPoint x: 241, startPoint y: 117, endPoint x: 238, endPoint y: 128, distance: 11.0
click at [247, 118] on label "Health and Safety 2024 PPRL" at bounding box center [282, 119] width 70 height 9
click at [241, 118] on input "Health and Safety 2024 PPRL" at bounding box center [241, 118] width 6 height 6
checkbox input "true"
click at [247, 126] on label "K-Finance Declaration" at bounding box center [273, 127] width 52 height 9
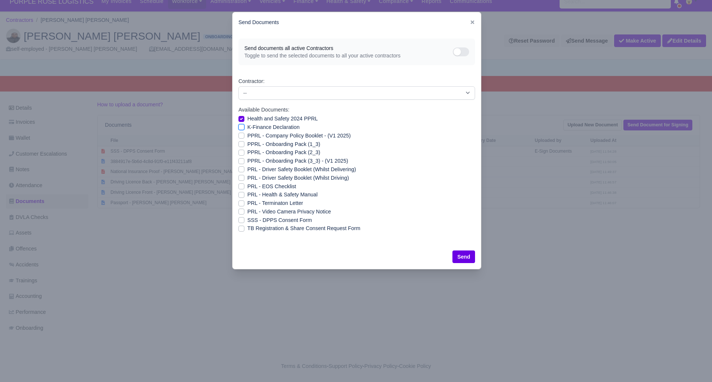
click at [242, 126] on input "K-Finance Declaration" at bounding box center [241, 126] width 6 height 6
checkbox input "true"
drag, startPoint x: 238, startPoint y: 135, endPoint x: 241, endPoint y: 140, distance: 5.8
click at [247, 136] on label "PPRL - Company Policy Booklet - (V1 2025)" at bounding box center [298, 136] width 103 height 9
click at [239, 136] on input "PPRL - Company Policy Booklet - (V1 2025)" at bounding box center [241, 135] width 6 height 6
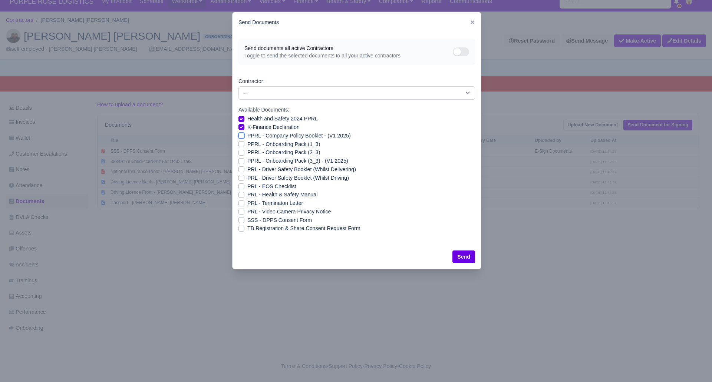
checkbox input "true"
click at [247, 143] on label "PPRL - Onboarding Pack (1_3)" at bounding box center [283, 144] width 73 height 9
click at [241, 143] on input "PPRL - Onboarding Pack (1_3)" at bounding box center [241, 143] width 6 height 6
checkbox input "true"
click at [247, 152] on label "PPRL - Onboarding Pack (2_3)" at bounding box center [283, 152] width 73 height 9
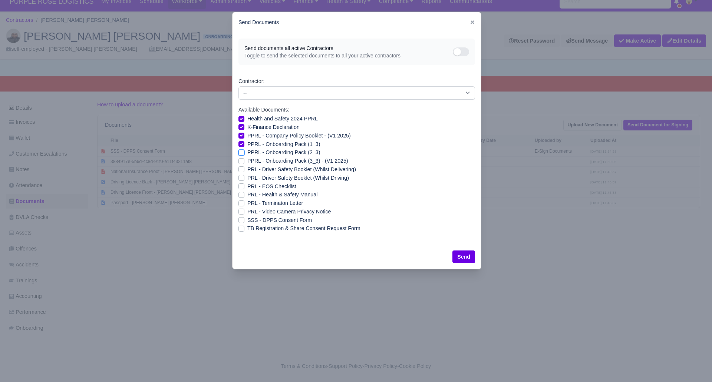
click at [241, 152] on input "PPRL - Onboarding Pack (2_3)" at bounding box center [241, 151] width 6 height 6
checkbox input "true"
click at [247, 162] on label "PPRL - Onboarding Pack (3_3) - (V1 2025)" at bounding box center [297, 161] width 101 height 9
click at [241, 162] on input "PPRL - Onboarding Pack (3_3) - (V1 2025)" at bounding box center [241, 160] width 6 height 6
checkbox input "true"
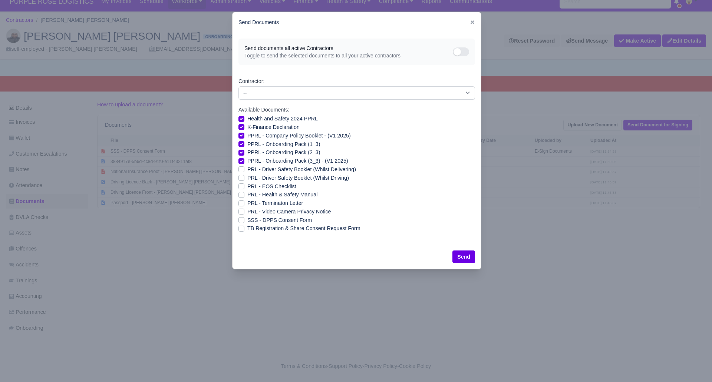
click at [247, 169] on label "PRL - Driver Safety Booklet (Whilst Delivering)" at bounding box center [301, 169] width 109 height 9
click at [241, 169] on input "PRL - Driver Safety Booklet (Whilst Delivering)" at bounding box center [241, 168] width 6 height 6
checkbox input "true"
click at [247, 179] on label "PRL - Driver Safety Booklet (Whilst Driving)" at bounding box center [298, 178] width 102 height 9
click at [241, 179] on input "PRL - Driver Safety Booklet (Whilst Driving)" at bounding box center [241, 177] width 6 height 6
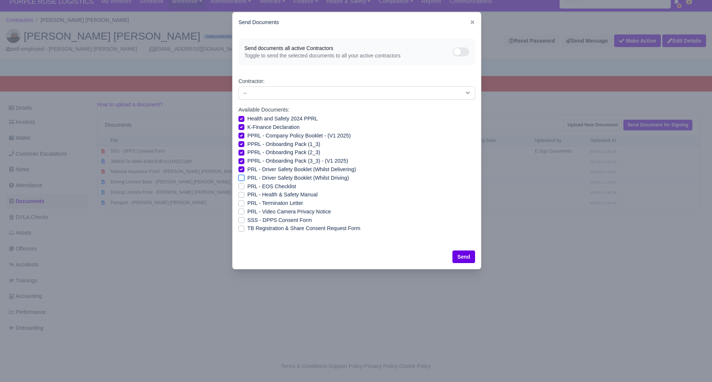
checkbox input "true"
click at [247, 194] on label "PRL - Health & Safety Manual" at bounding box center [282, 194] width 70 height 9
click at [239, 194] on input "PRL - Health & Safety Manual" at bounding box center [241, 193] width 6 height 6
checkbox input "true"
click at [247, 209] on label "PRL - Video Camera Privacy Notice" at bounding box center [288, 212] width 83 height 9
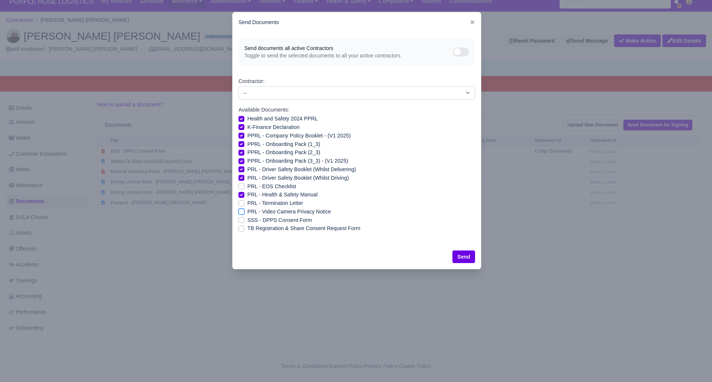
click at [239, 209] on input "PRL - Video Camera Privacy Notice" at bounding box center [241, 211] width 6 height 6
checkbox input "true"
click at [462, 254] on button "Send" at bounding box center [463, 257] width 23 height 13
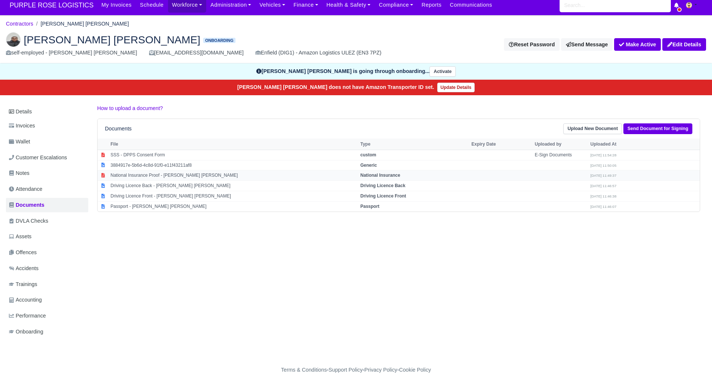
scroll to position [5, 0]
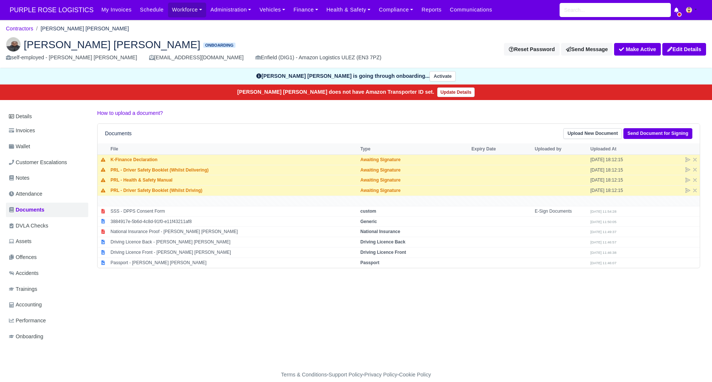
scroll to position [1, 0]
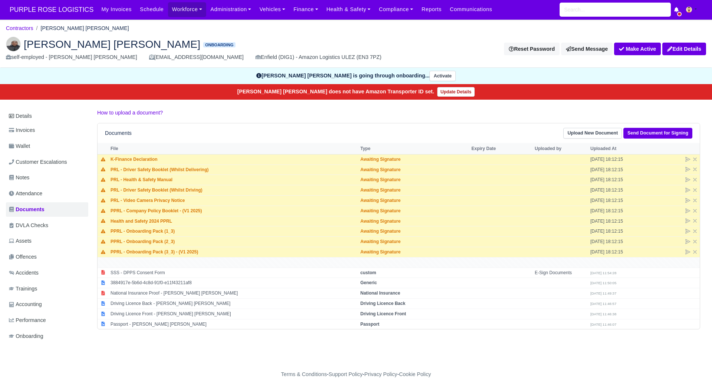
scroll to position [0, 0]
click at [223, 31] on div "[PERSON_NAME] [PERSON_NAME] Onboarding self-employed - [PERSON_NAME] [PERSON_NA…" at bounding box center [355, 49] width 711 height 37
click at [585, 131] on link "Upload New Document" at bounding box center [592, 133] width 59 height 11
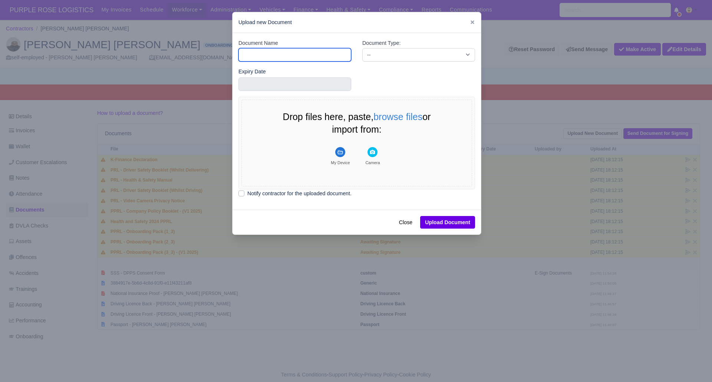
click at [289, 51] on input "Document Name" at bounding box center [294, 54] width 113 height 13
type input "DVLA"
click at [390, 50] on select "-- Accounting Engagement Letter Age Verification Confirmation Background Check …" at bounding box center [418, 54] width 113 height 13
select select "dvla-check"
click at [362, 48] on select "-- Accounting Engagement Letter Age Verification Confirmation Background Check …" at bounding box center [418, 54] width 113 height 13
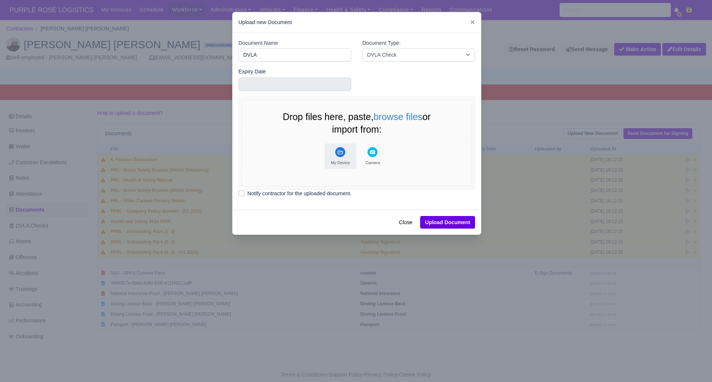
click at [342, 150] on rect "File Uploader" at bounding box center [340, 152] width 10 height 10
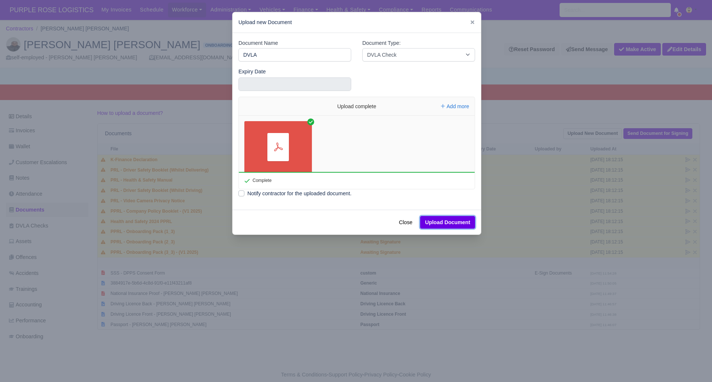
click at [445, 222] on button "Upload Document" at bounding box center [447, 222] width 55 height 13
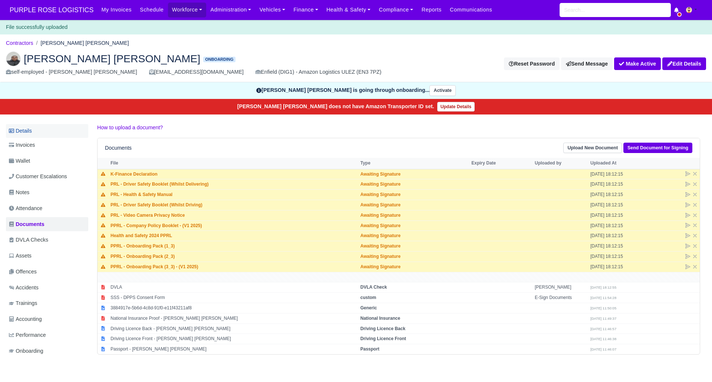
drag, startPoint x: 25, startPoint y: 129, endPoint x: 30, endPoint y: 129, distance: 4.8
click at [25, 129] on link "Details" at bounding box center [47, 131] width 82 height 14
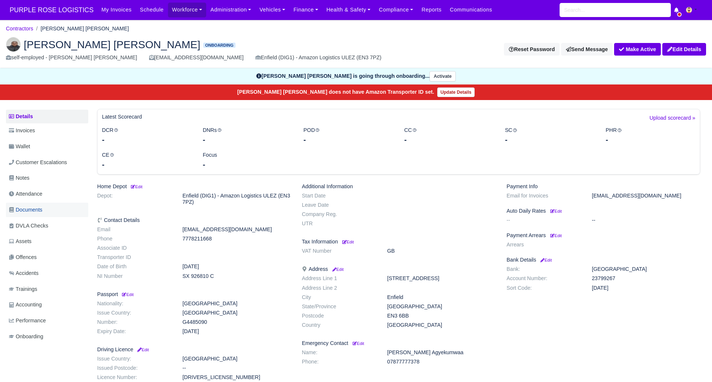
click at [34, 210] on span "Documents" at bounding box center [25, 210] width 33 height 9
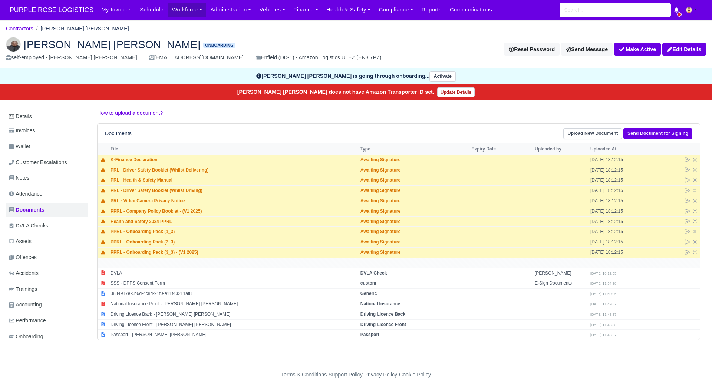
click at [399, 353] on div "Details Invoices Wallet Customer Escalations Notes Attendance Documents DVLA Ch…" at bounding box center [356, 233] width 700 height 249
click at [22, 117] on link "Details" at bounding box center [47, 117] width 82 height 14
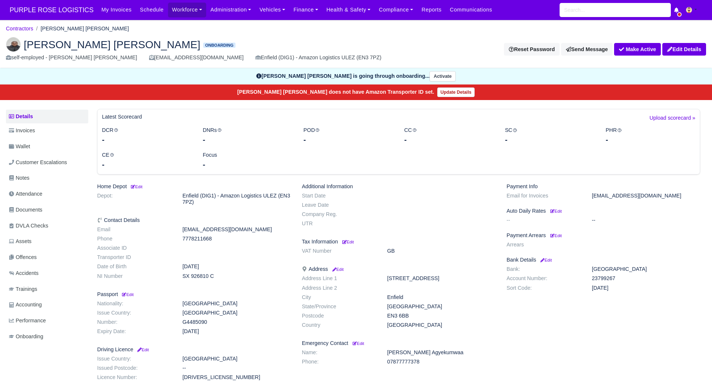
scroll to position [4, 0]
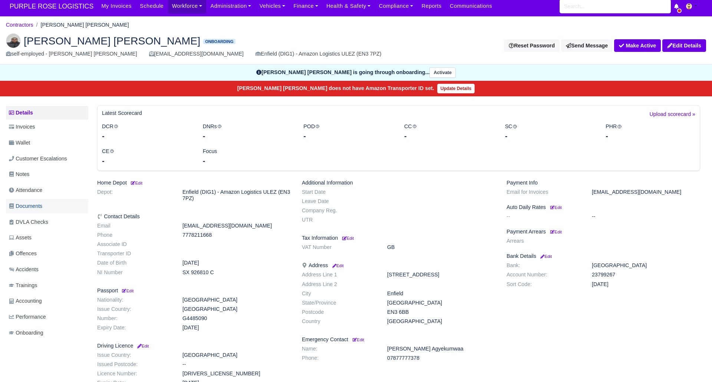
click at [38, 207] on span "Documents" at bounding box center [25, 206] width 33 height 9
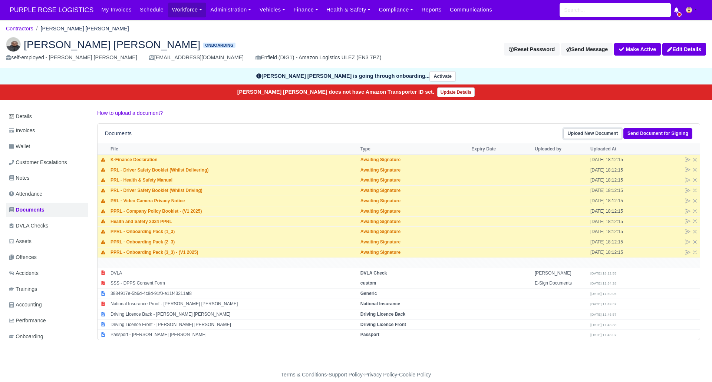
click at [592, 135] on link "Upload New Document" at bounding box center [592, 133] width 59 height 11
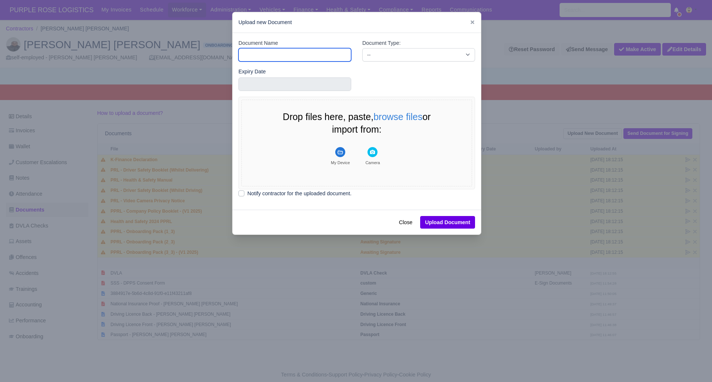
click at [263, 55] on input "Document Name" at bounding box center [294, 54] width 113 height 13
type input "RTW"
click at [391, 54] on select "-- Accounting Engagement Letter Age Verification Confirmation Background Check …" at bounding box center [418, 54] width 113 height 13
select select "right-to-work"
click at [362, 48] on select "-- Accounting Engagement Letter Age Verification Confirmation Background Check …" at bounding box center [418, 54] width 113 height 13
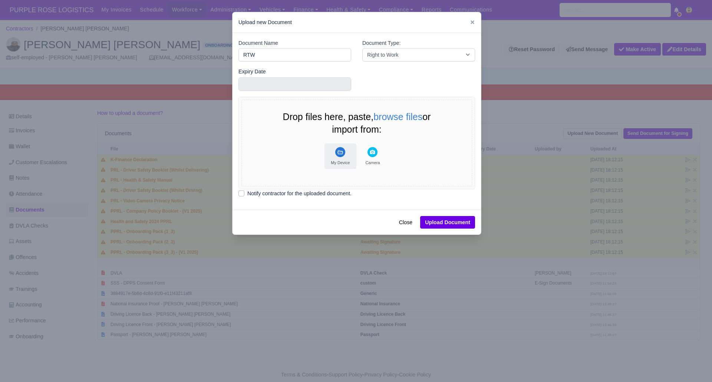
click at [341, 153] on rect "File Uploader" at bounding box center [340, 152] width 10 height 10
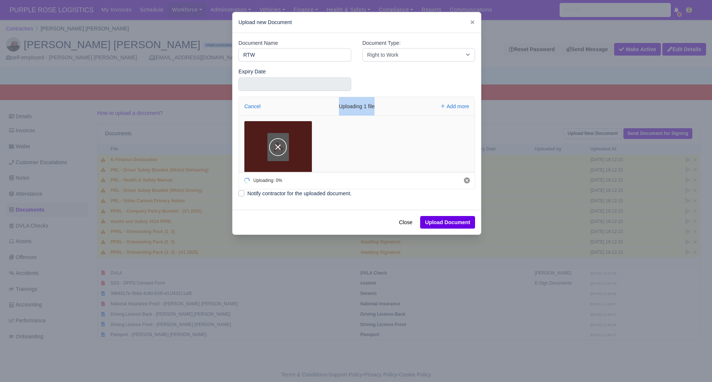
click at [339, 115] on div "Uploading 1 file" at bounding box center [356, 106] width 111 height 19
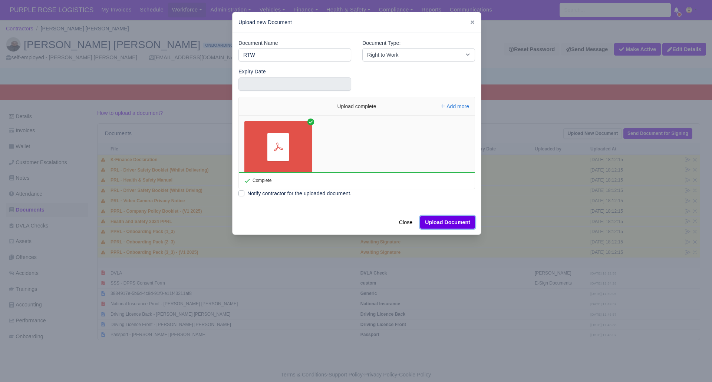
click at [433, 220] on button "Upload Document" at bounding box center [447, 222] width 55 height 13
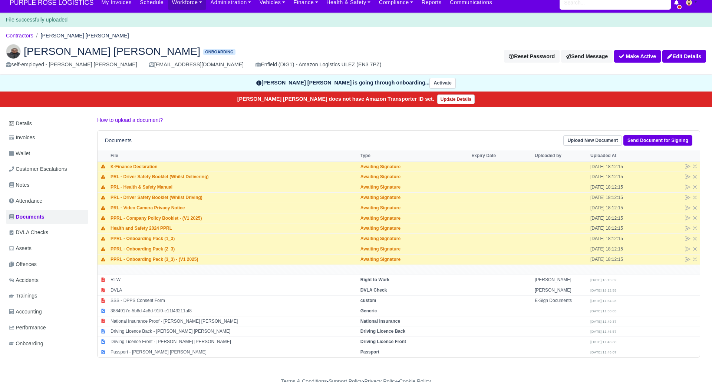
scroll to position [7, 0]
click at [375, 282] on strong "Right to Work" at bounding box center [374, 279] width 29 height 5
select select "right-to-work"
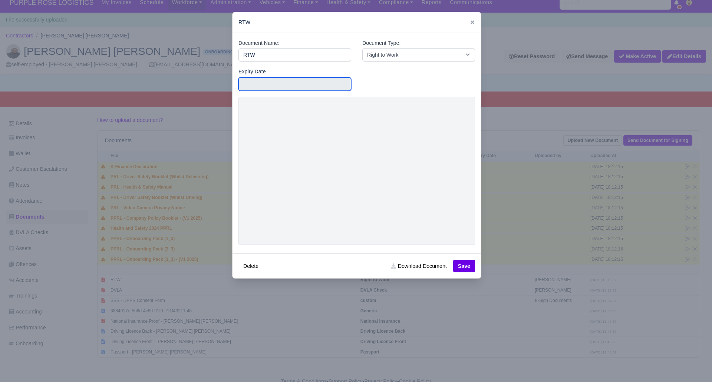
click at [260, 86] on input "text" at bounding box center [294, 83] width 113 height 13
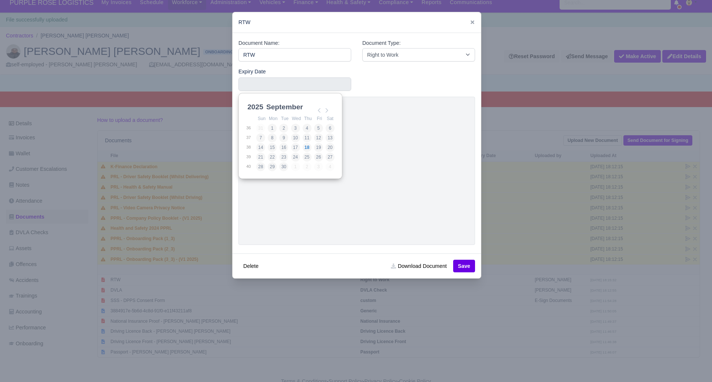
click at [254, 109] on select "2025 2026 2027 2028 2029 2030 2031 2032 2033 2034 2035 2036 2037 2038 2039 2040…" at bounding box center [262, 111] width 33 height 16
click at [288, 107] on select "January February March April May June July August September October November De…" at bounding box center [289, 111] width 49 height 16
type input "2027-08-18"
drag, startPoint x: 469, startPoint y: 263, endPoint x: 424, endPoint y: 272, distance: 45.2
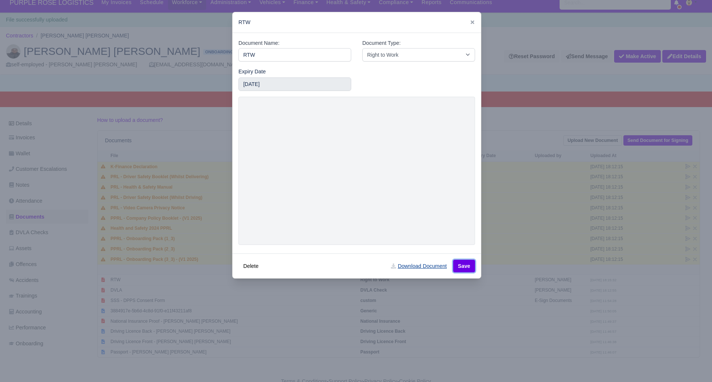
click at [468, 263] on button "Save" at bounding box center [464, 266] width 22 height 13
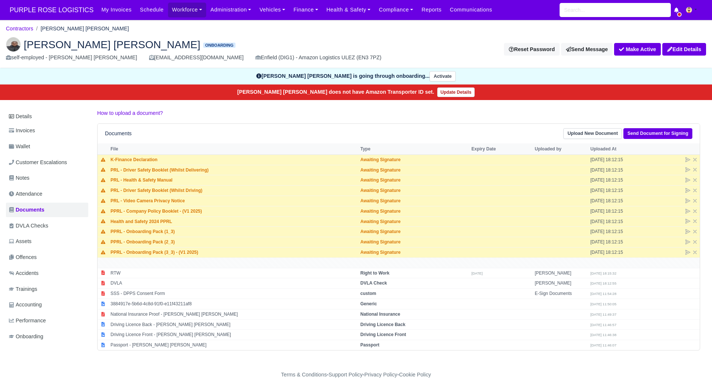
click at [286, 36] on div "[PERSON_NAME] [PERSON_NAME] Onboarding self-employed - [PERSON_NAME] [PERSON_NA…" at bounding box center [355, 49] width 711 height 37
click at [379, 352] on div "Details Invoices Wallet Customer Escalations Notes Attendance Documents DVLA Ch…" at bounding box center [356, 233] width 700 height 249
click at [353, 358] on div "Details Invoices Wallet Customer Escalations Notes Attendance Documents DVLA Ch…" at bounding box center [356, 233] width 700 height 249
click at [401, 353] on div "Details Invoices Wallet Customer Escalations Notes Attendance Documents DVLA Ch…" at bounding box center [356, 233] width 700 height 249
click at [227, 36] on div "[PERSON_NAME] [PERSON_NAME] Onboarding self-employed - [PERSON_NAME] [PERSON_NA…" at bounding box center [355, 49] width 711 height 37
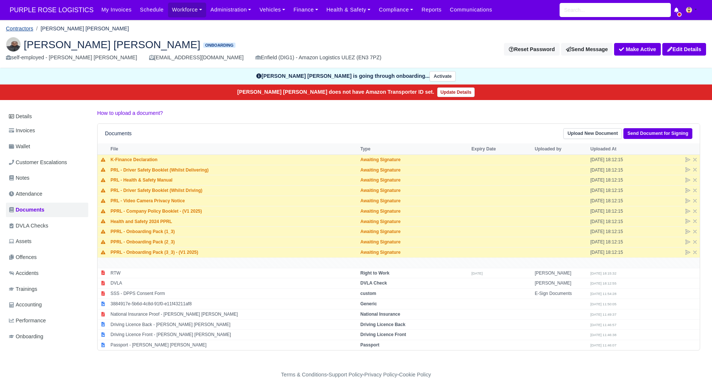
click at [26, 28] on link "Contractors" at bounding box center [19, 29] width 27 height 6
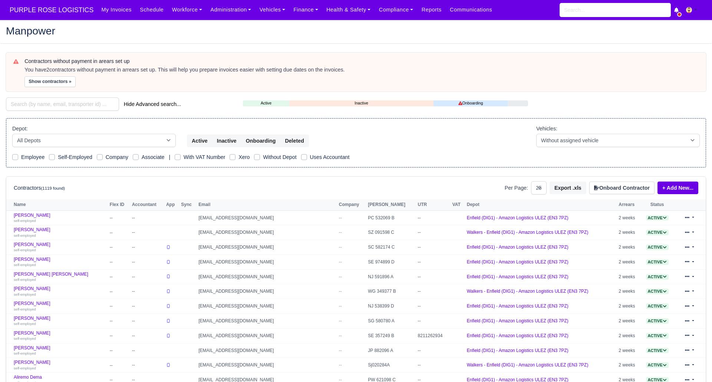
select select "25"
click at [42, 101] on input "search" at bounding box center [62, 103] width 113 height 13
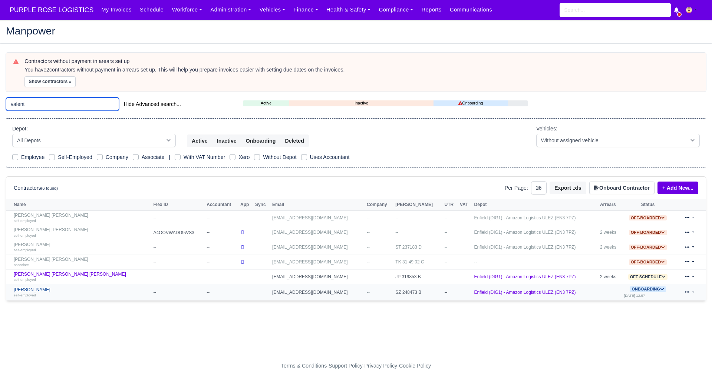
type input "valent"
click at [40, 291] on link "Blagovest Valentinov self-employed" at bounding box center [82, 292] width 136 height 11
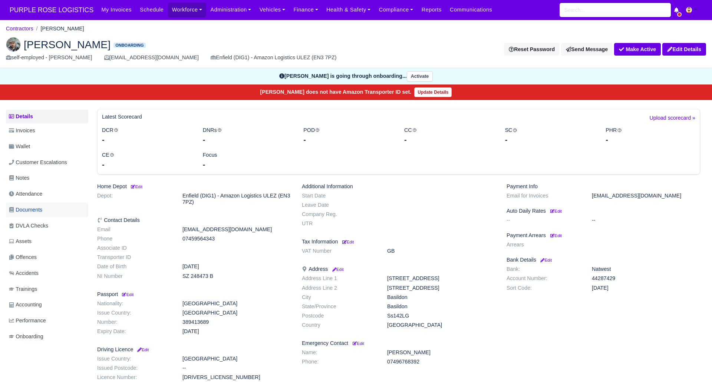
click at [46, 210] on link "Documents" at bounding box center [47, 210] width 82 height 14
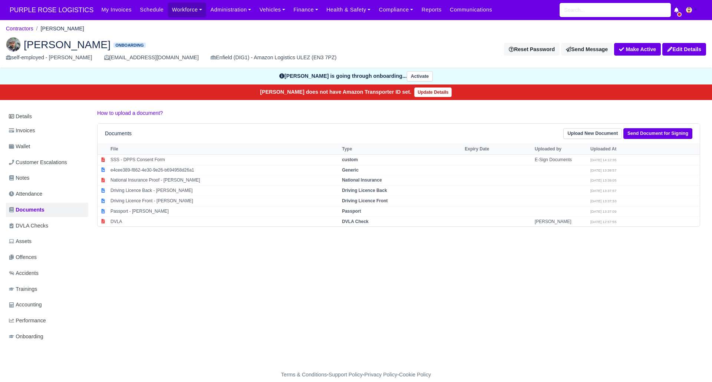
click at [153, 255] on div "Details Invoices Wallet Customer Escalations Notes Attendance Documents DVLA Ch…" at bounding box center [356, 233] width 700 height 249
click at [361, 212] on strong "Passport" at bounding box center [351, 211] width 19 height 5
select select "passport"
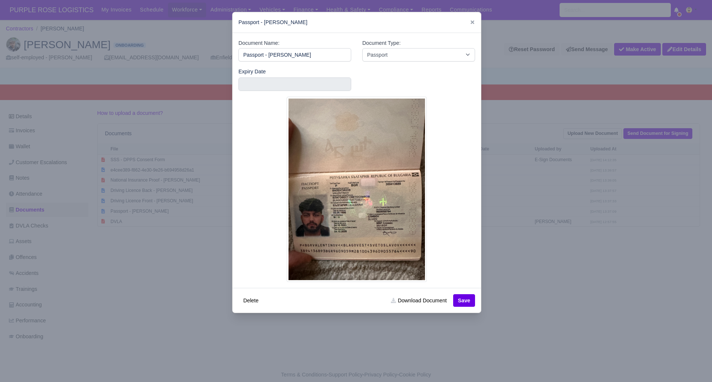
click at [545, 297] on div at bounding box center [356, 191] width 712 height 382
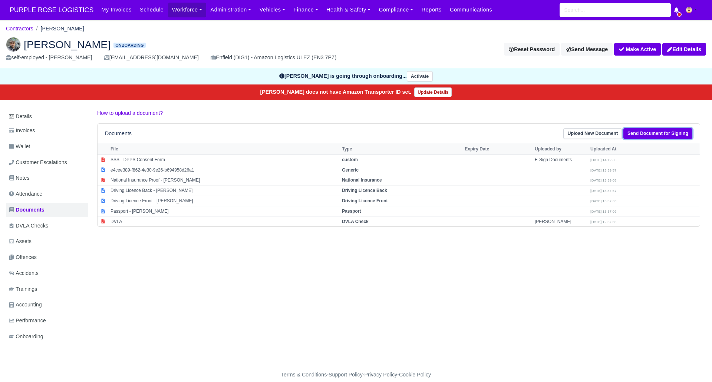
click at [651, 135] on link "Send Document for Signing" at bounding box center [657, 133] width 69 height 11
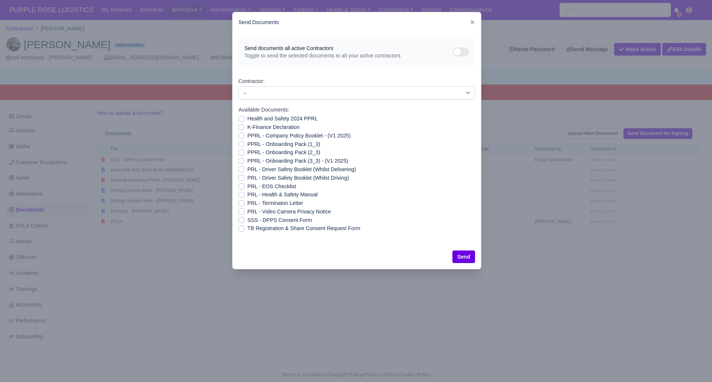
click at [247, 118] on label "Health and Safety 2024 PPRL" at bounding box center [282, 119] width 70 height 9
click at [242, 118] on input "Health and Safety 2024 PPRL" at bounding box center [241, 118] width 6 height 6
checkbox input "true"
click at [247, 127] on label "K-Finance Declaration" at bounding box center [273, 127] width 52 height 9
click at [241, 127] on input "K-Finance Declaration" at bounding box center [241, 126] width 6 height 6
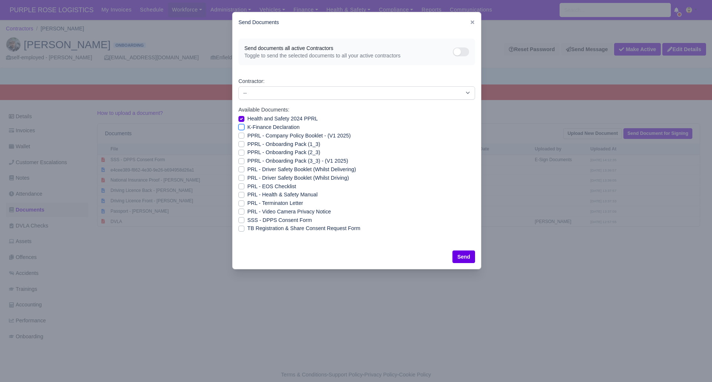
checkbox input "true"
click at [247, 135] on label "PPRL - Company Policy Booklet - (V1 2025)" at bounding box center [298, 136] width 103 height 9
click at [241, 135] on input "PPRL - Company Policy Booklet - (V1 2025)" at bounding box center [241, 135] width 6 height 6
checkbox input "true"
click at [247, 143] on label "PPRL - Onboarding Pack (1_3)" at bounding box center [283, 144] width 73 height 9
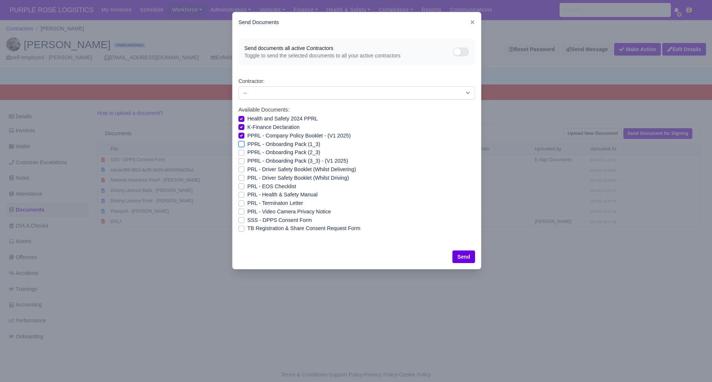
click at [242, 143] on input "PPRL - Onboarding Pack (1_3)" at bounding box center [241, 143] width 6 height 6
checkbox input "true"
click at [247, 153] on label "PPRL - Onboarding Pack (2_3)" at bounding box center [283, 152] width 73 height 9
click at [242, 153] on input "PPRL - Onboarding Pack (2_3)" at bounding box center [241, 151] width 6 height 6
checkbox input "true"
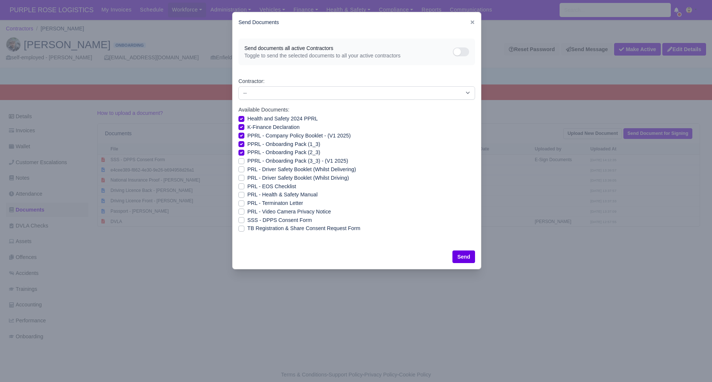
click at [247, 162] on label "PPRL - Onboarding Pack (3_3) - (V1 2025)" at bounding box center [297, 161] width 101 height 9
click at [241, 162] on input "PPRL - Onboarding Pack (3_3) - (V1 2025)" at bounding box center [241, 160] width 6 height 6
checkbox input "true"
click at [247, 169] on label "PRL - Driver Safety Booklet (Whilst Delivering)" at bounding box center [301, 169] width 109 height 9
click at [241, 169] on input "PRL - Driver Safety Booklet (Whilst Delivering)" at bounding box center [241, 168] width 6 height 6
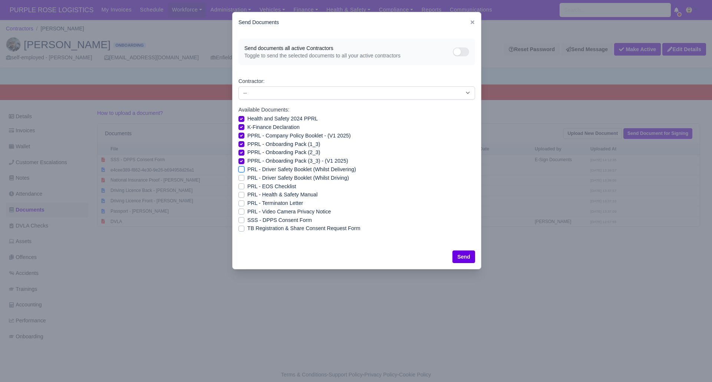
checkbox input "true"
click at [247, 179] on label "PRL - Driver Safety Booklet (Whilst Driving)" at bounding box center [298, 178] width 102 height 9
click at [238, 179] on input "PRL - Driver Safety Booklet (Whilst Driving)" at bounding box center [241, 177] width 6 height 6
checkbox input "true"
click at [247, 194] on label "PRL - Health & Safety Manual" at bounding box center [282, 194] width 70 height 9
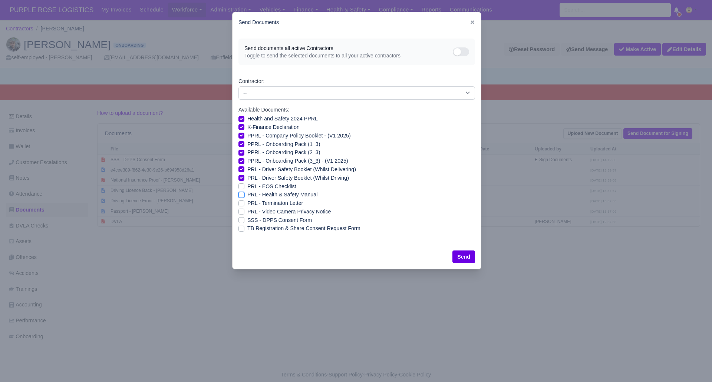
click at [238, 194] on input "PRL - Health & Safety Manual" at bounding box center [241, 193] width 6 height 6
checkbox input "true"
drag, startPoint x: 243, startPoint y: 198, endPoint x: 241, endPoint y: 203, distance: 5.0
click at [242, 200] on div "Health and Safety 2024 PPRL K-Finance Declaration PPRL - Company Policy Booklet…" at bounding box center [356, 174] width 236 height 118
click at [247, 209] on label "PRL - Video Camera Privacy Notice" at bounding box center [288, 212] width 83 height 9
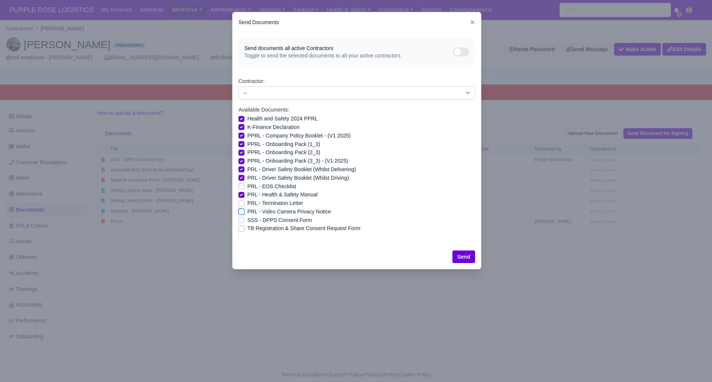
click at [239, 209] on input "PRL - Video Camera Privacy Notice" at bounding box center [241, 211] width 6 height 6
checkbox input "true"
click at [463, 256] on button "Send" at bounding box center [463, 257] width 23 height 13
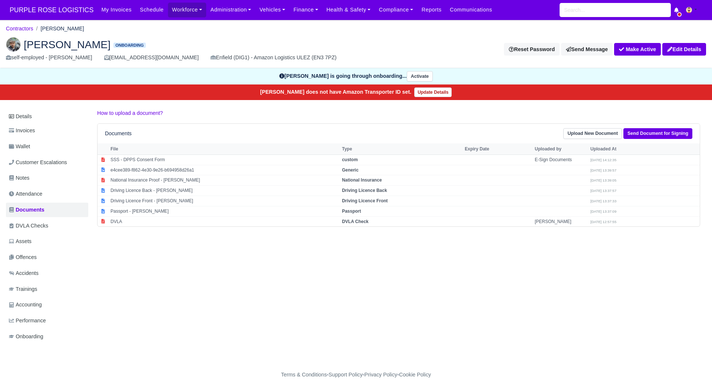
click at [458, 284] on div "Details Invoices Wallet Customer Escalations Notes Attendance Documents DVLA Ch…" at bounding box center [356, 233] width 700 height 249
click at [26, 117] on link "Details" at bounding box center [47, 117] width 82 height 14
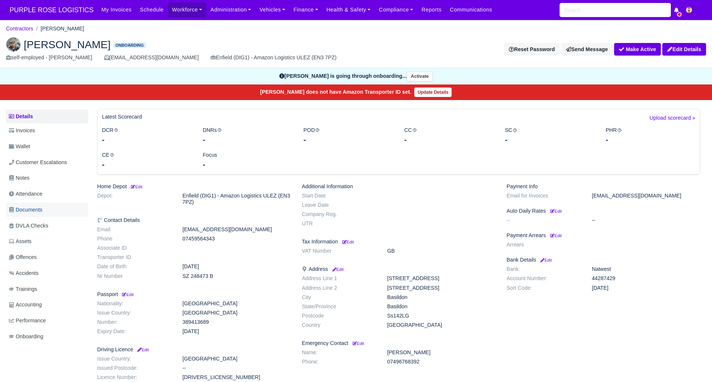
click at [37, 207] on span "Documents" at bounding box center [25, 210] width 33 height 9
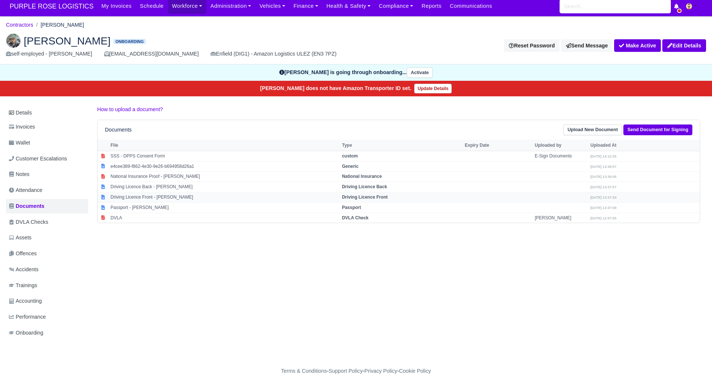
scroll to position [4, 0]
click at [646, 127] on link "Send Document for Signing" at bounding box center [657, 130] width 69 height 11
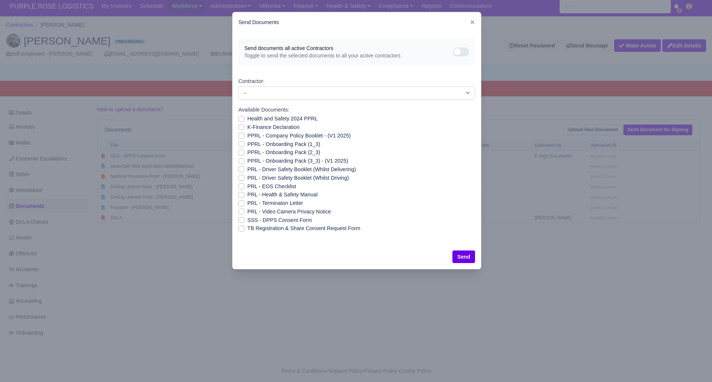
click at [336, 310] on div at bounding box center [356, 191] width 712 height 382
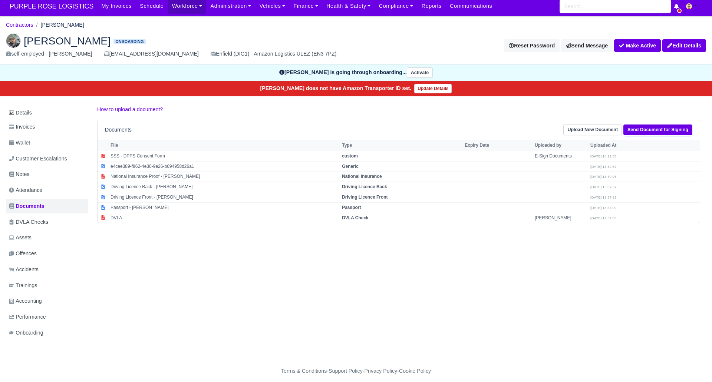
click at [243, 310] on div "Details Invoices Wallet Customer Escalations Notes Attendance Documents DVLA Ch…" at bounding box center [356, 229] width 700 height 249
click at [197, 307] on div "Details Invoices Wallet Customer Escalations Notes Attendance Documents DVLA Ch…" at bounding box center [356, 229] width 700 height 249
drag, startPoint x: 196, startPoint y: 293, endPoint x: 42, endPoint y: 91, distance: 254.4
click at [175, 257] on div "Details Invoices Wallet Customer Escalations Notes Attendance Documents DVLA Ch…" at bounding box center [356, 229] width 700 height 249
